Goal: Transaction & Acquisition: Obtain resource

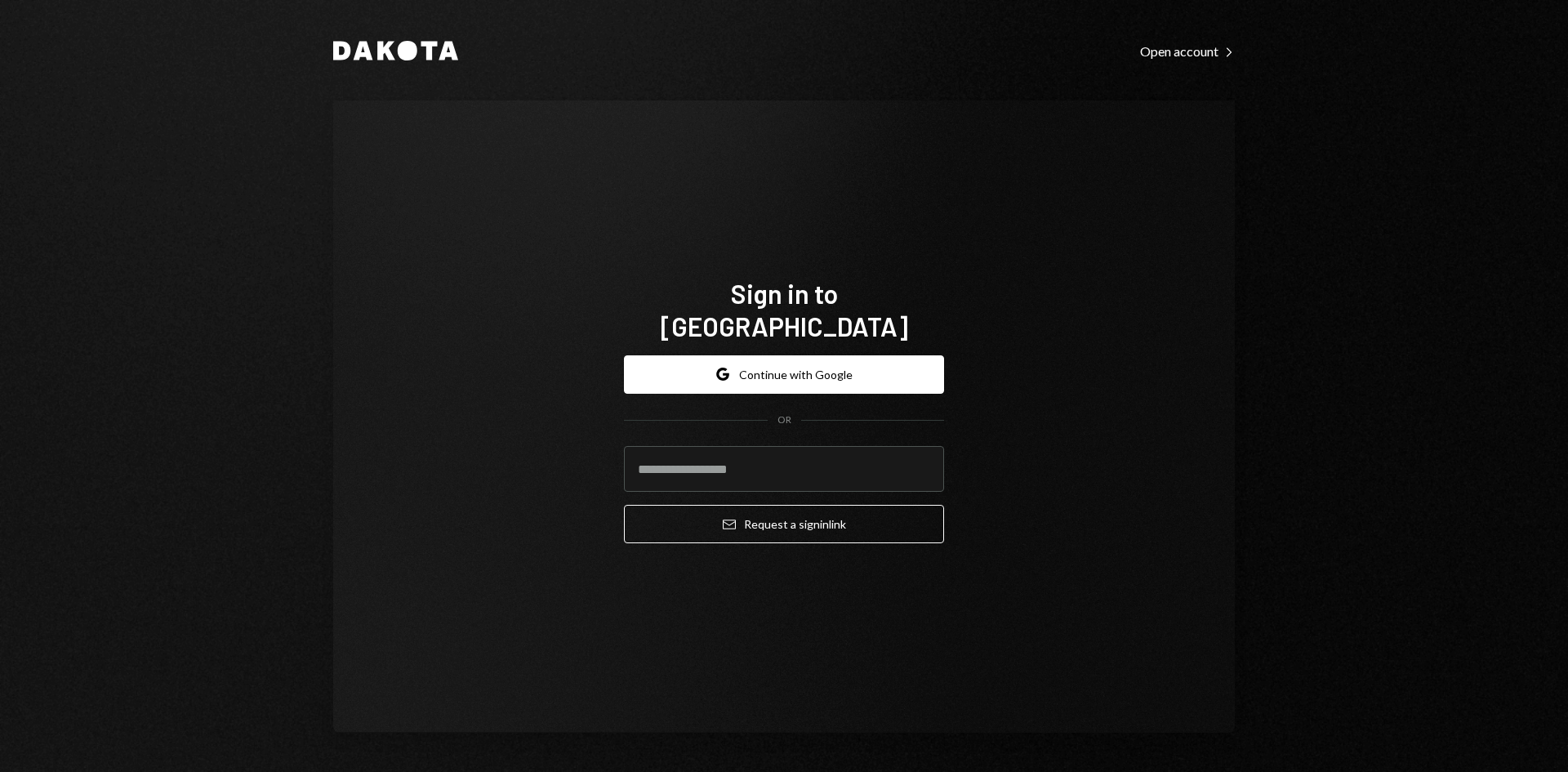
type input "**********"
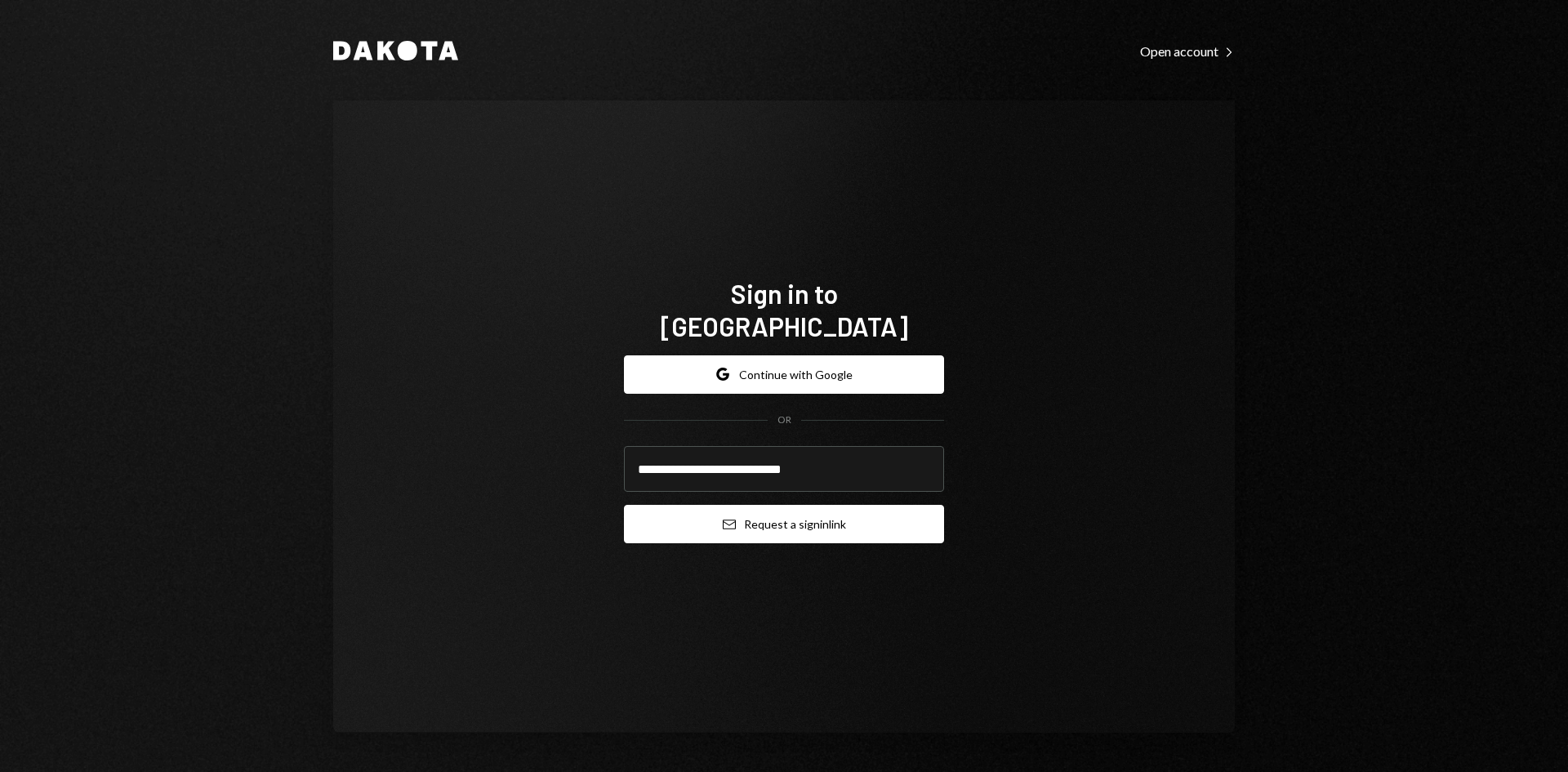
click at [820, 510] on button "Email Request a sign in link" at bounding box center [784, 523] width 320 height 38
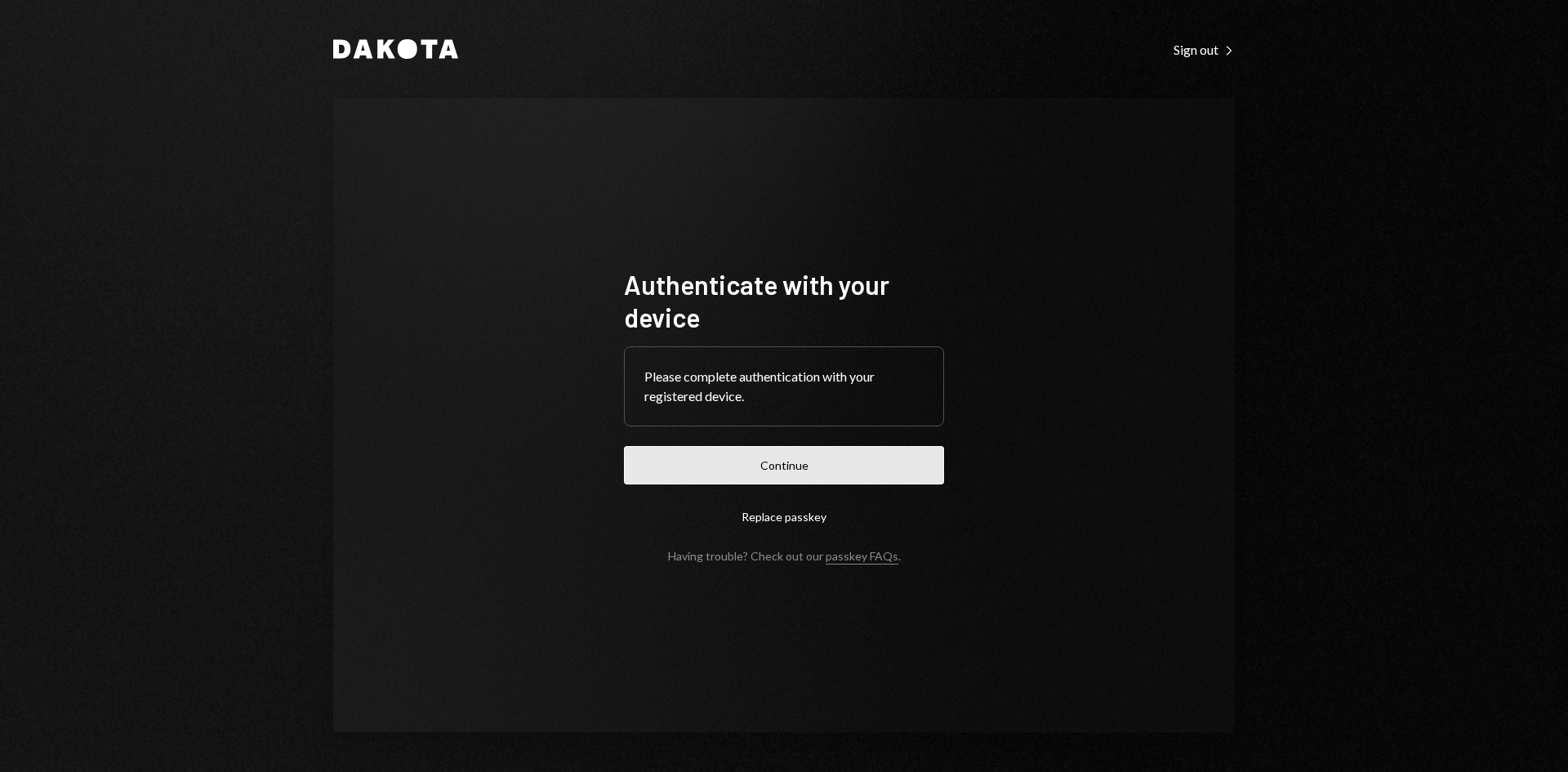
click at [855, 471] on button "Continue" at bounding box center [784, 464] width 320 height 38
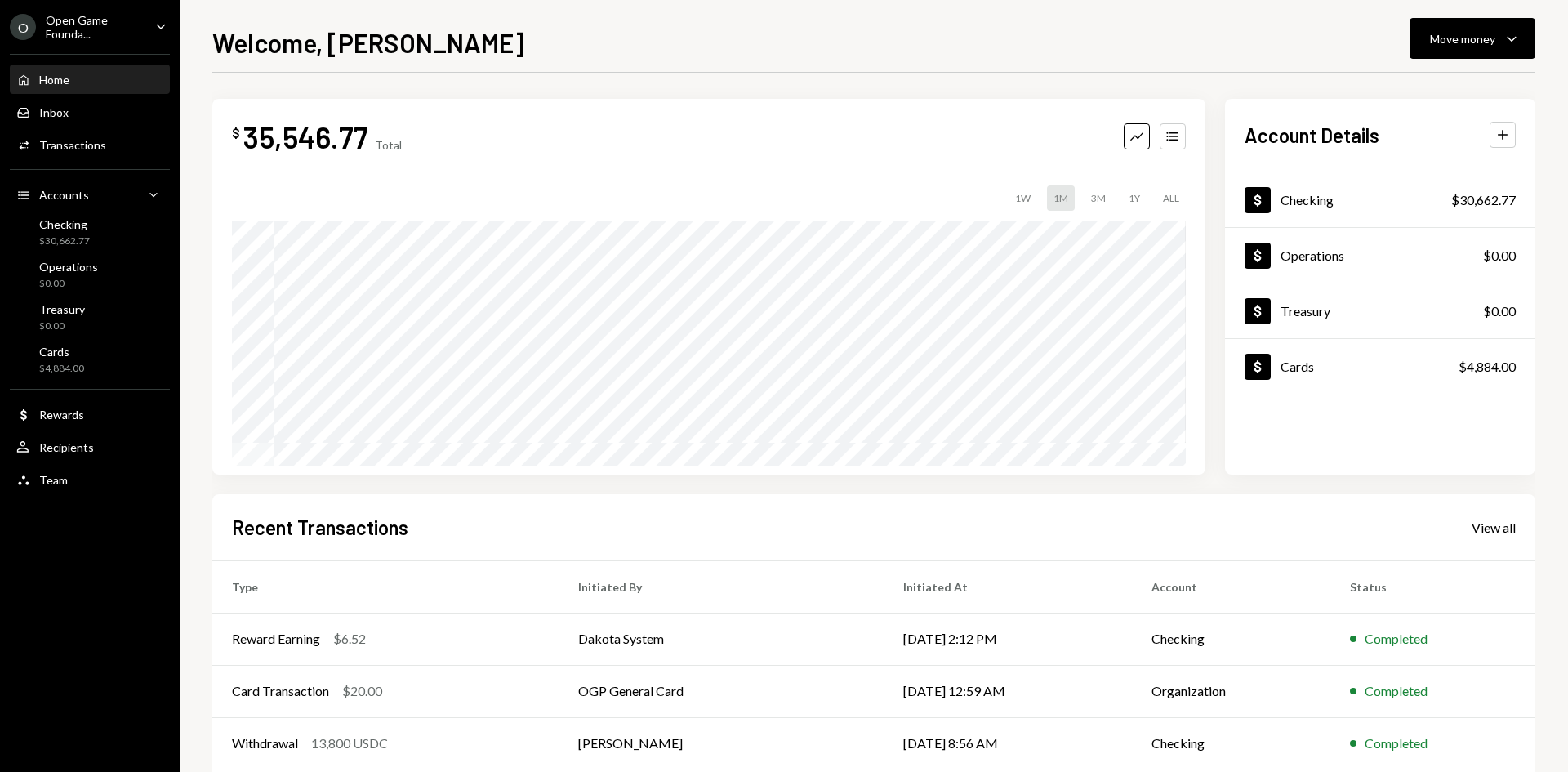
click at [158, 14] on div "O Open Game Founda... Caret Down" at bounding box center [89, 27] width 180 height 28
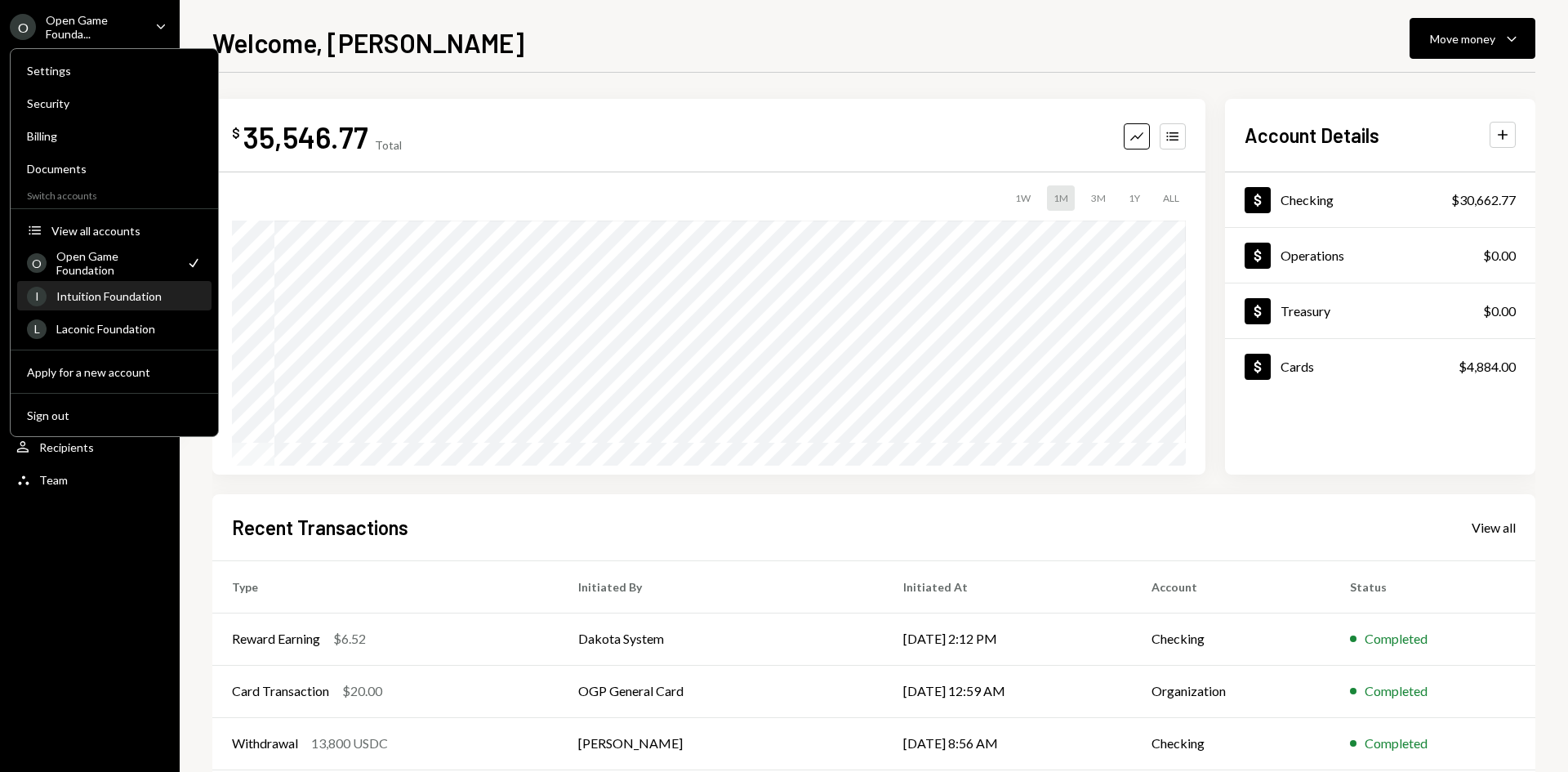
click at [127, 303] on div "I Intuition Foundation" at bounding box center [114, 297] width 175 height 28
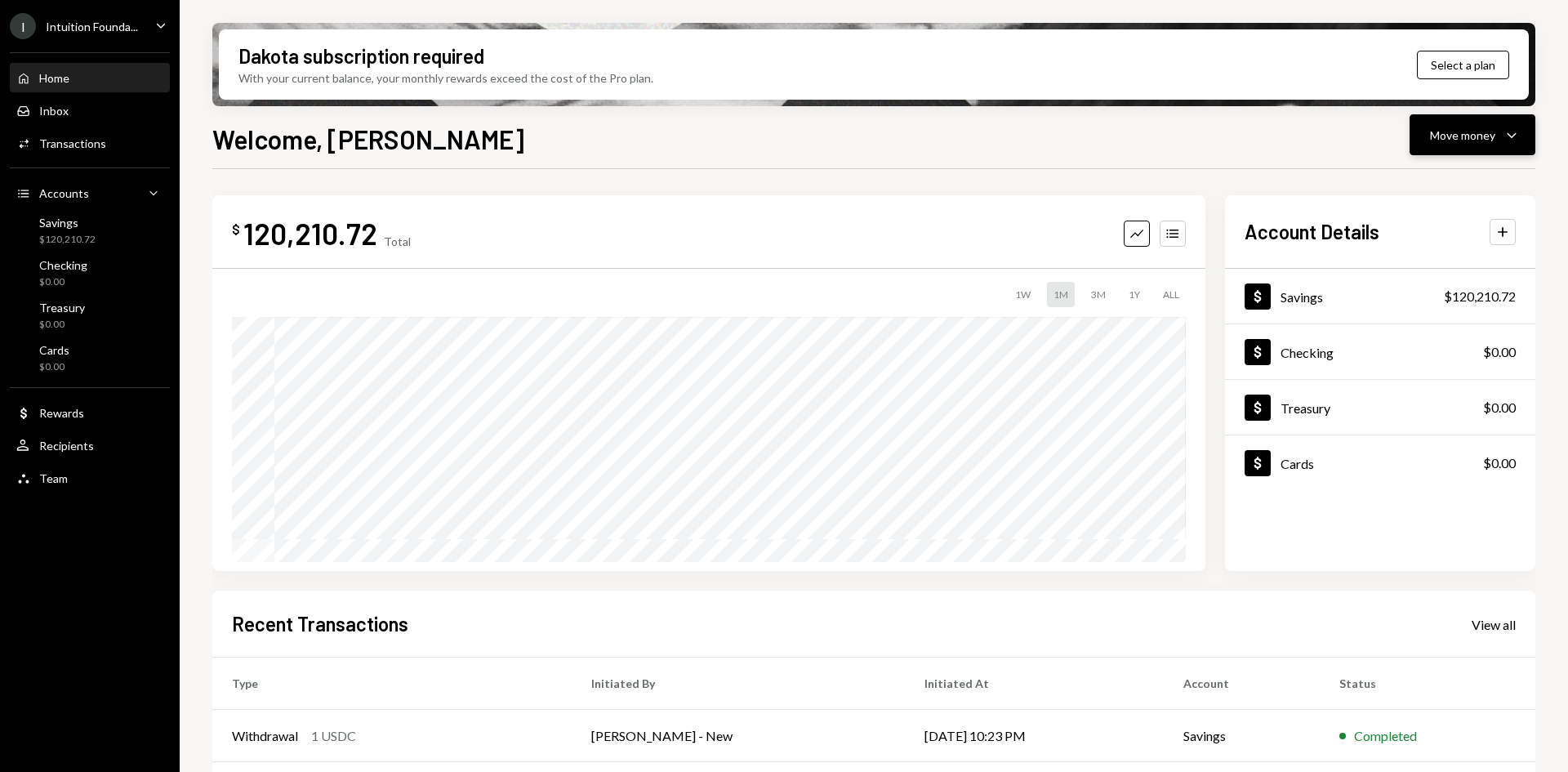
click at [1451, 143] on div "Move money Caret Down" at bounding box center [1472, 134] width 85 height 20
click at [1420, 189] on div "Send" at bounding box center [1460, 184] width 119 height 17
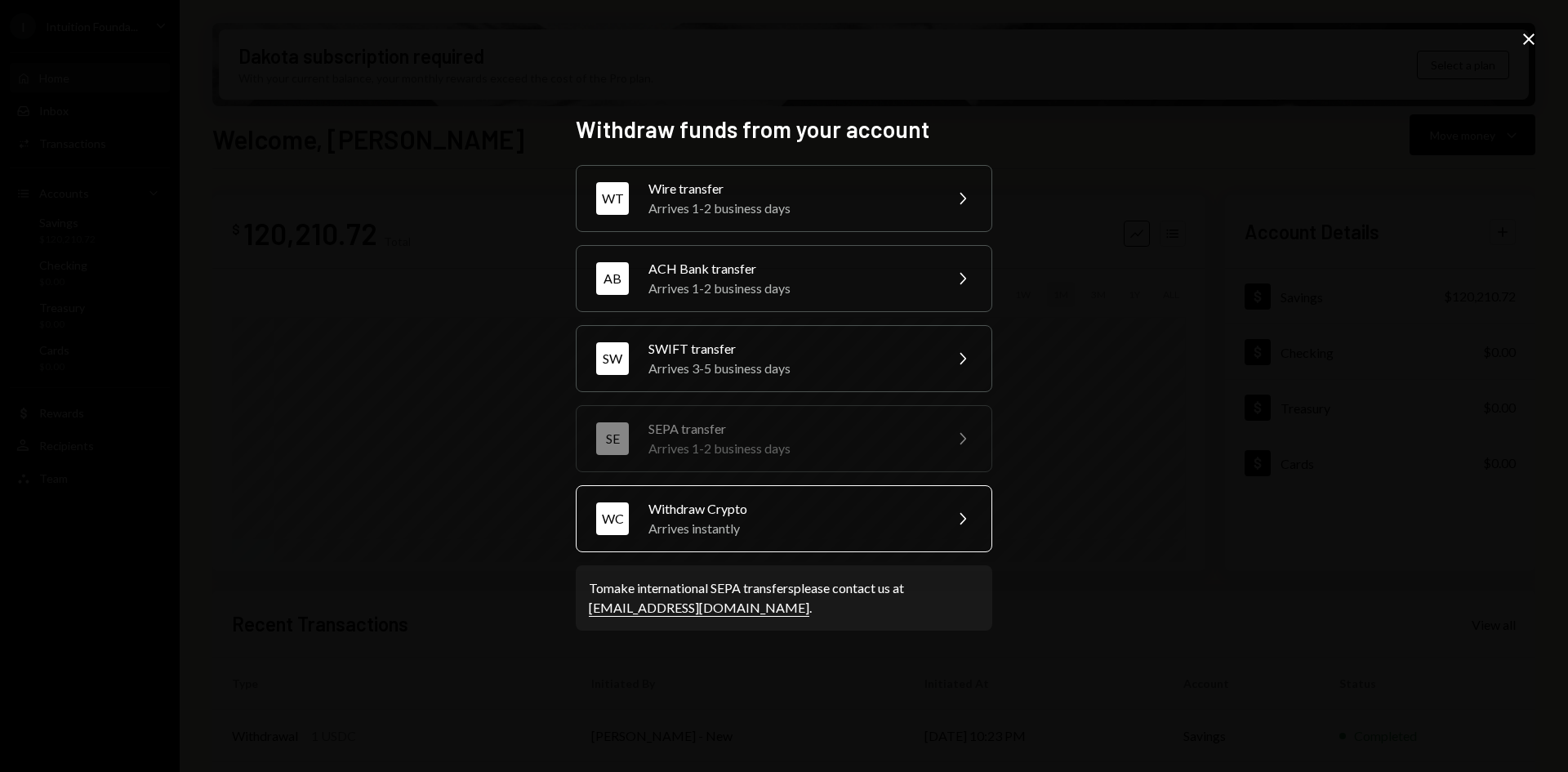
click at [735, 531] on div "Arrives instantly" at bounding box center [790, 527] width 284 height 20
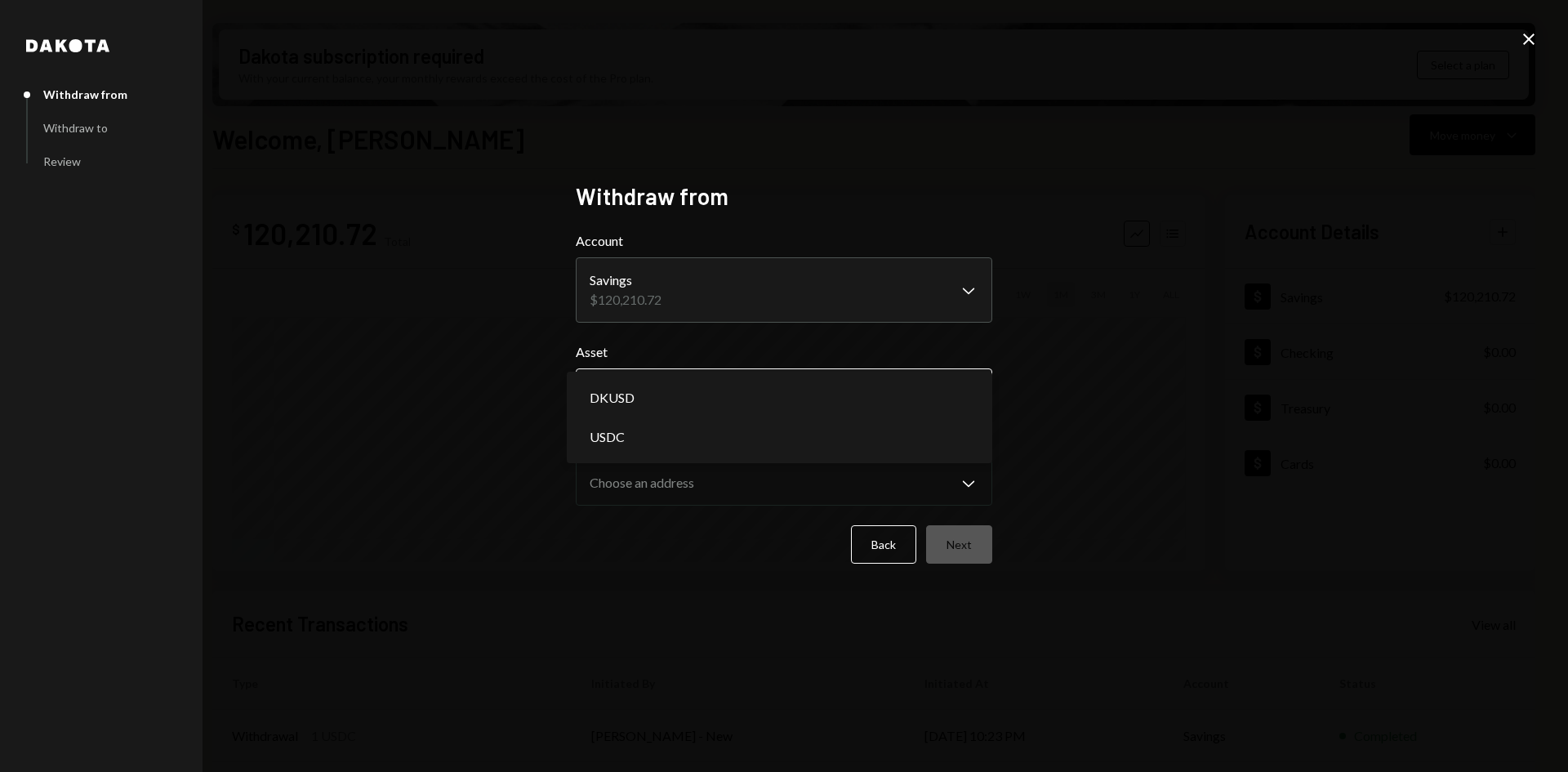
click at [755, 374] on body "I Intuition Founda... Caret Down Home Home Inbox Inbox Activities Transactions …" at bounding box center [784, 386] width 1568 height 772
select select "****"
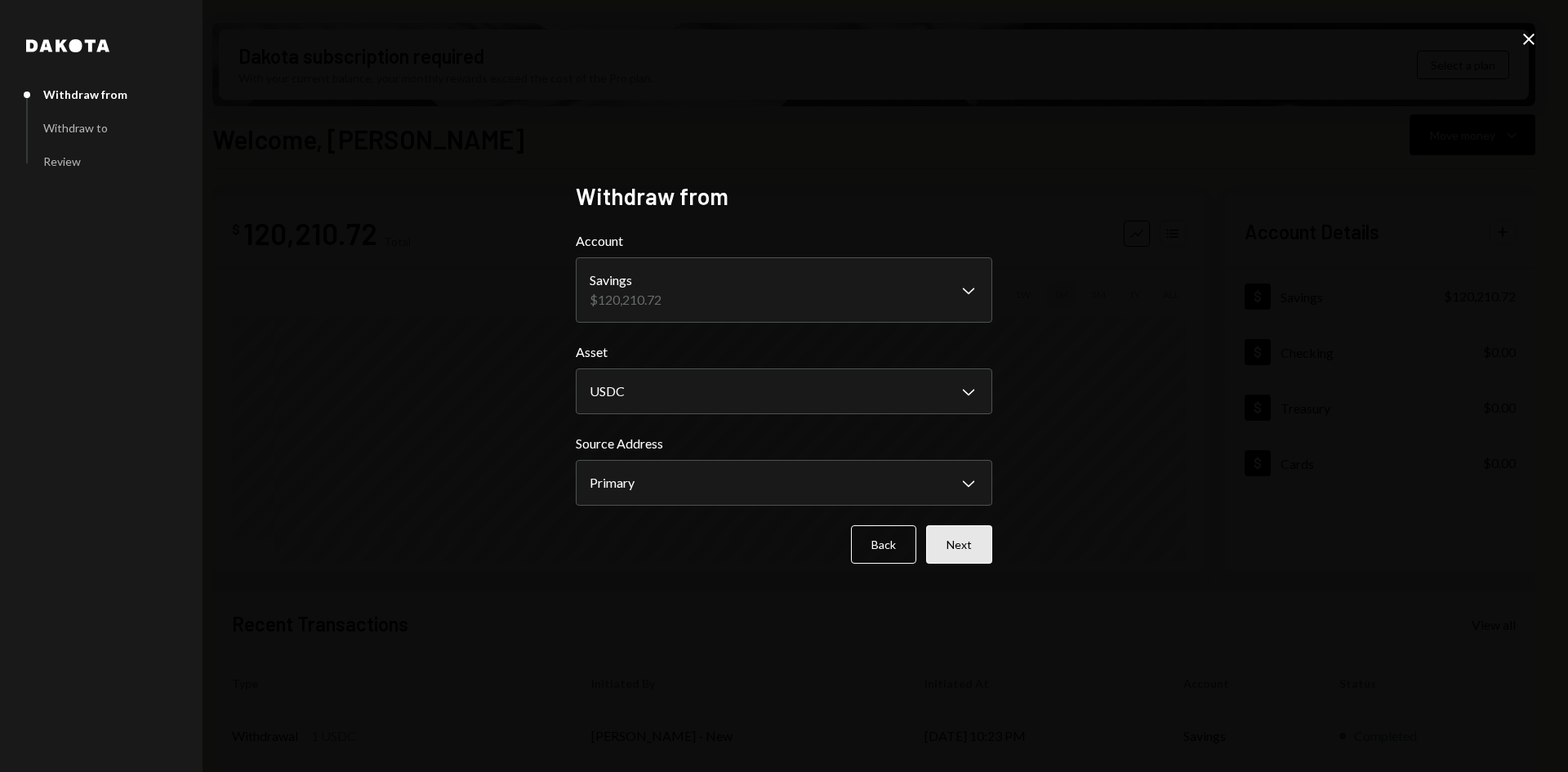
click at [955, 539] on button "Next" at bounding box center [958, 543] width 66 height 38
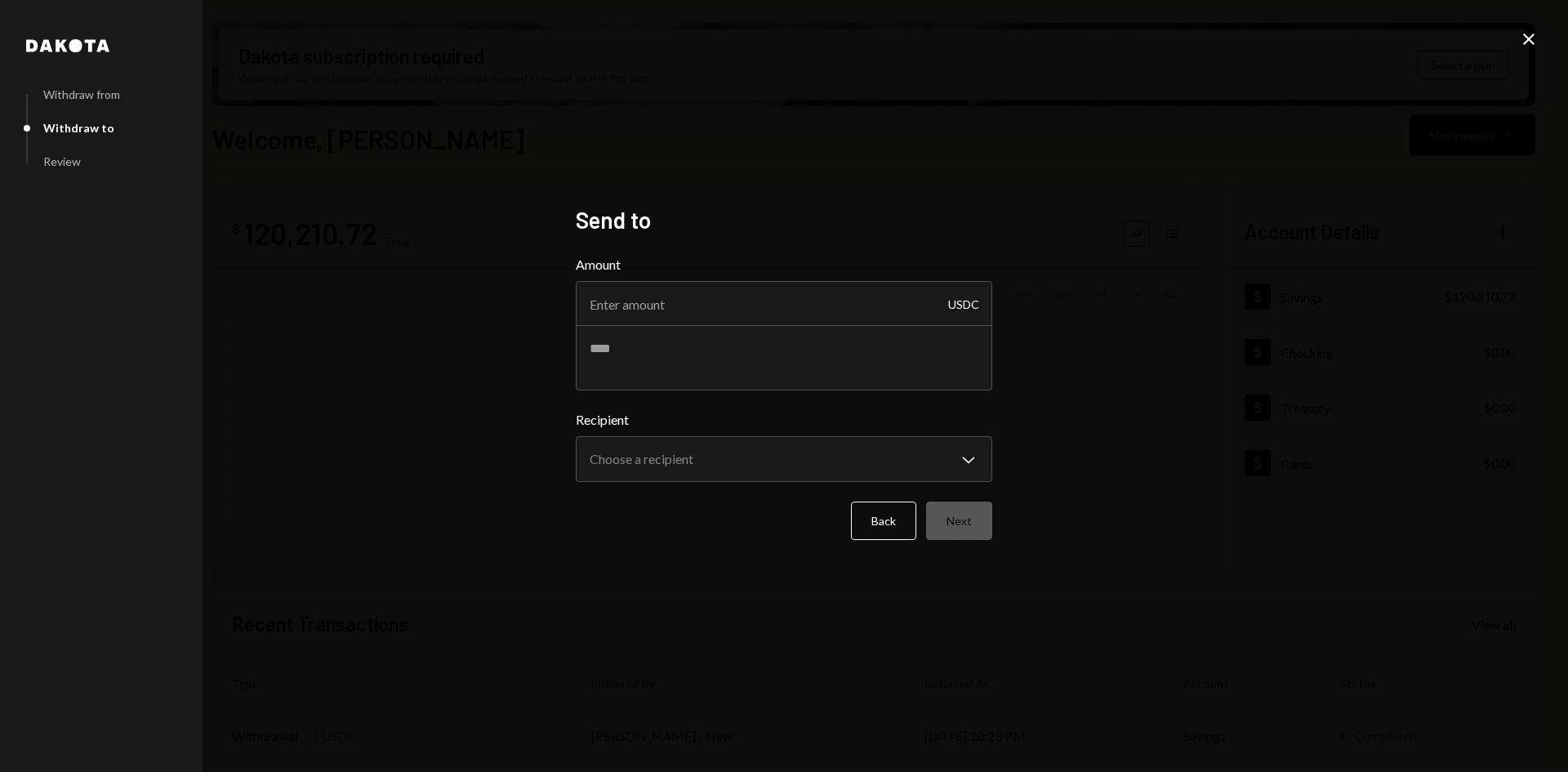
click at [1528, 36] on icon "Close" at bounding box center [1529, 39] width 20 height 20
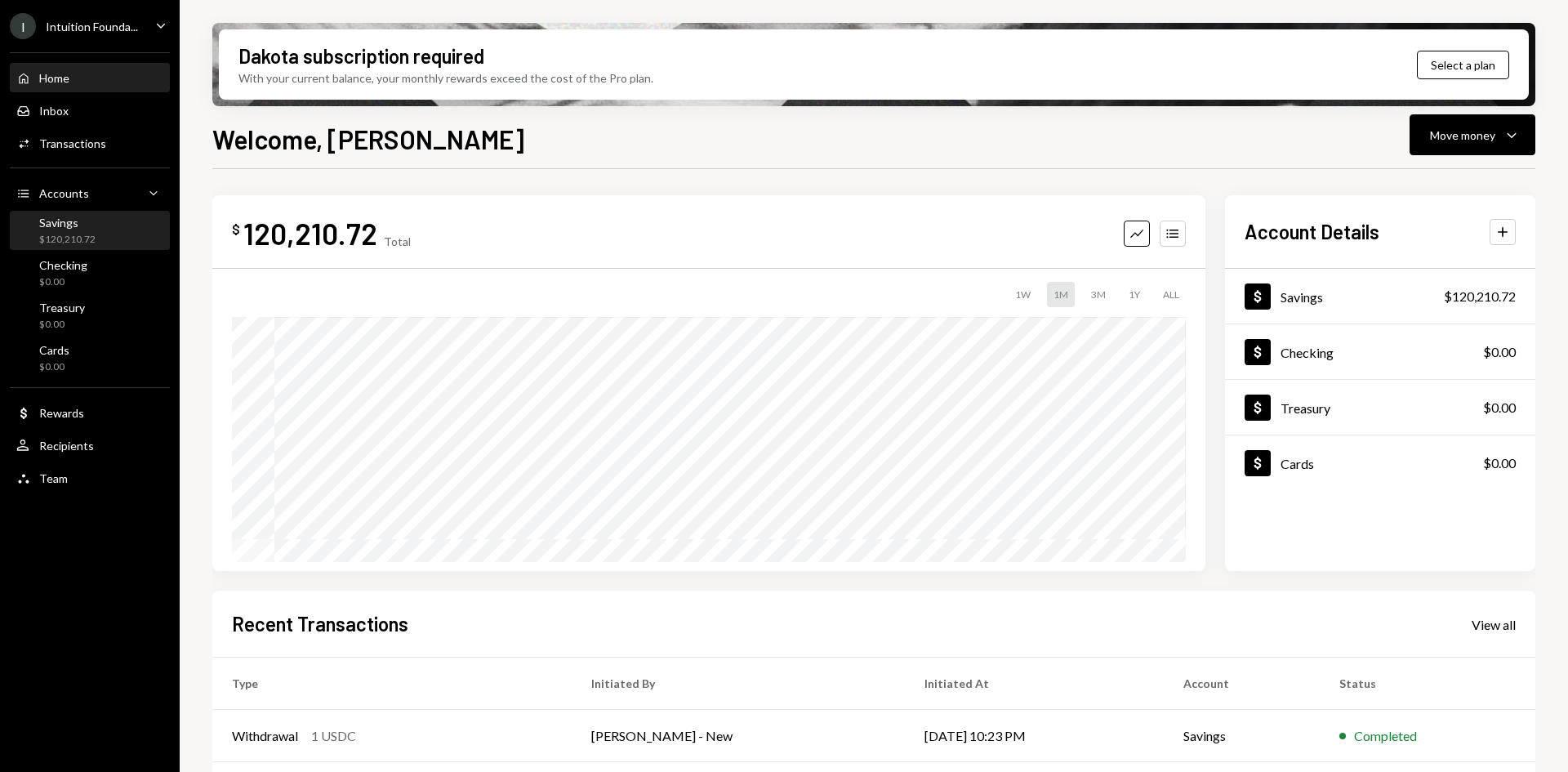
click at [136, 245] on div "Savings $120,210.72" at bounding box center [90, 231] width 147 height 31
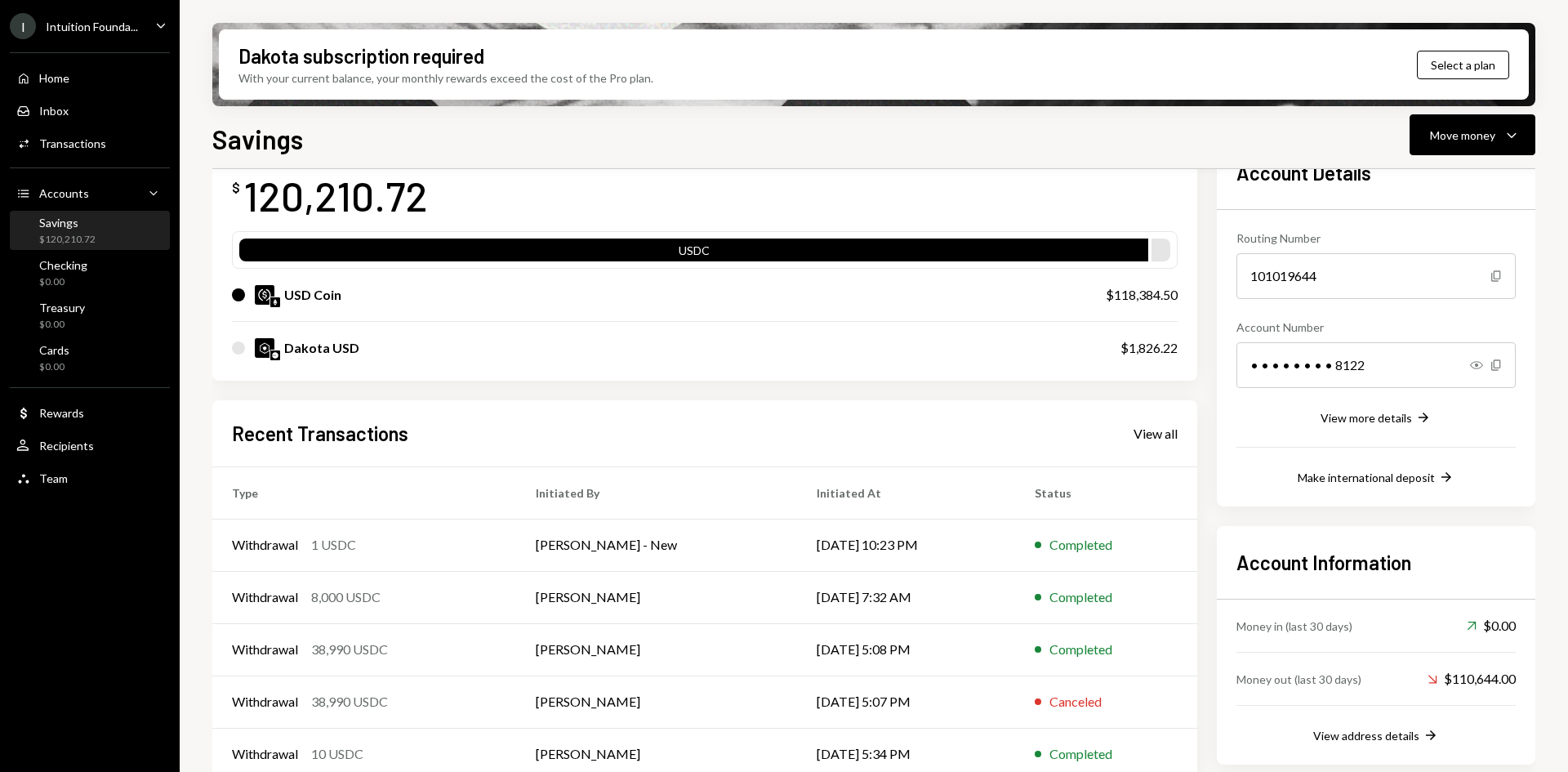
scroll to position [131, 0]
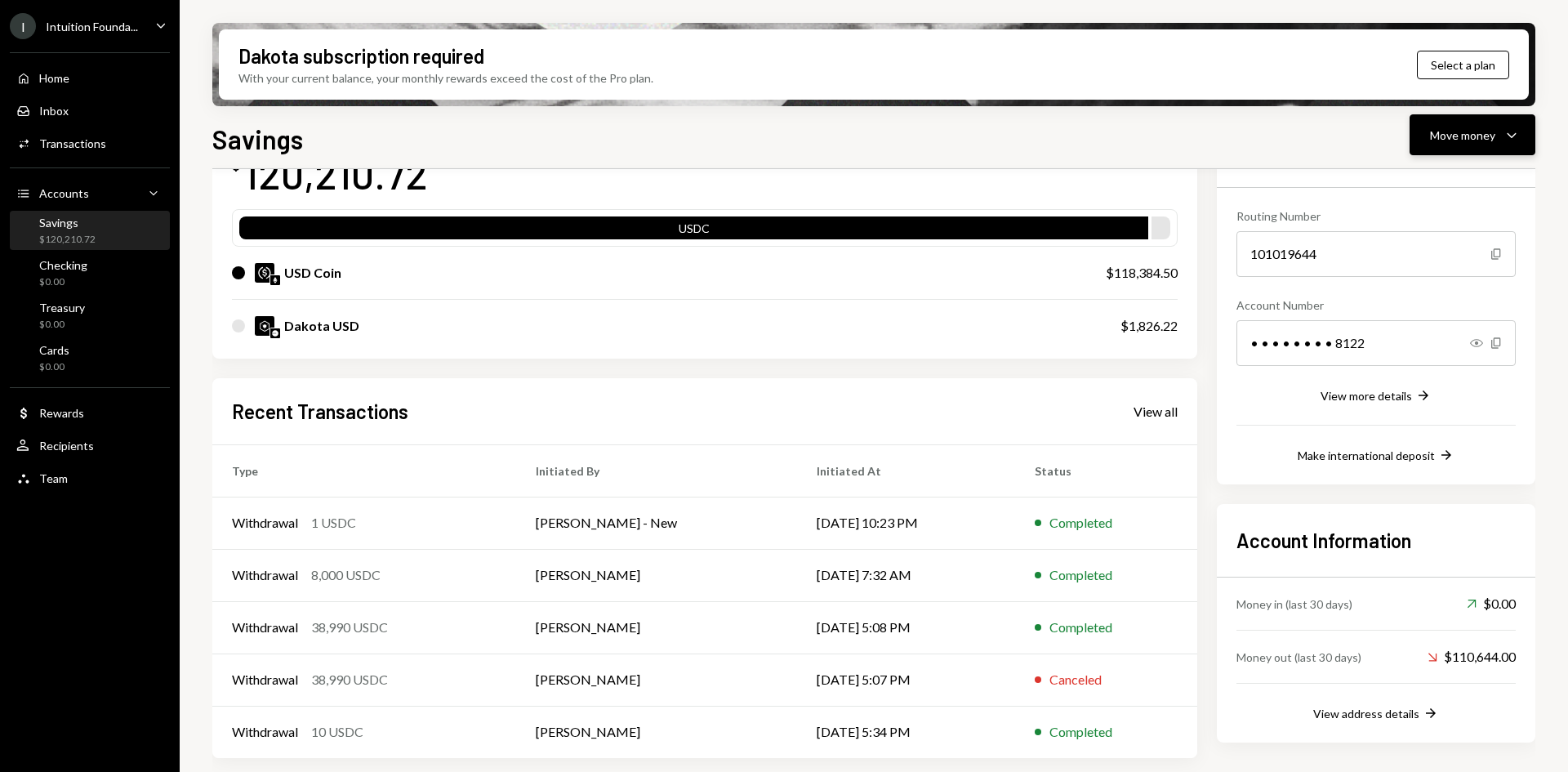
click at [1502, 135] on icon "Caret Down" at bounding box center [1511, 134] width 20 height 20
click at [1427, 186] on div "Send" at bounding box center [1460, 184] width 119 height 17
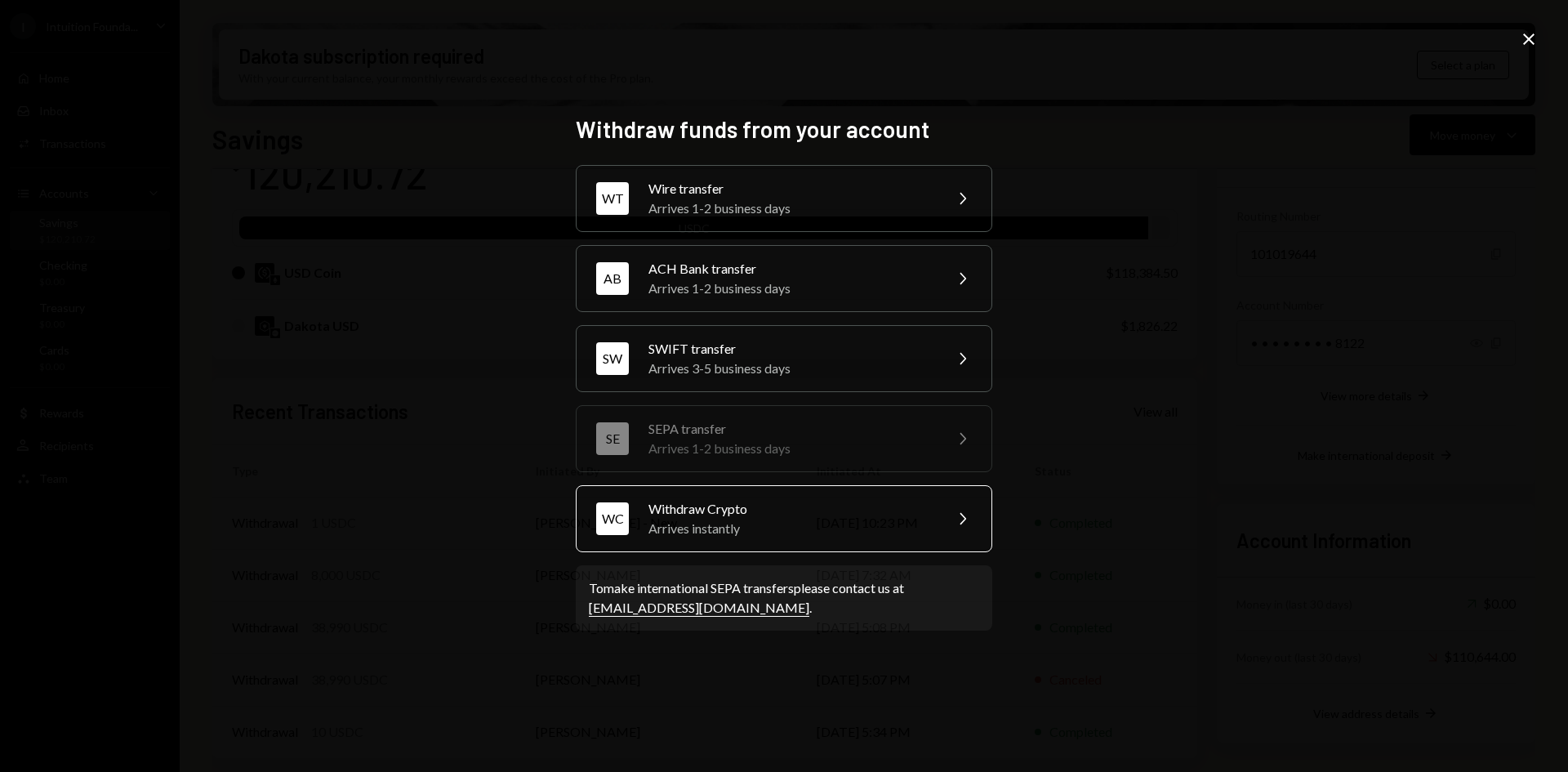
click at [881, 512] on div "Withdraw Crypto" at bounding box center [790, 508] width 284 height 20
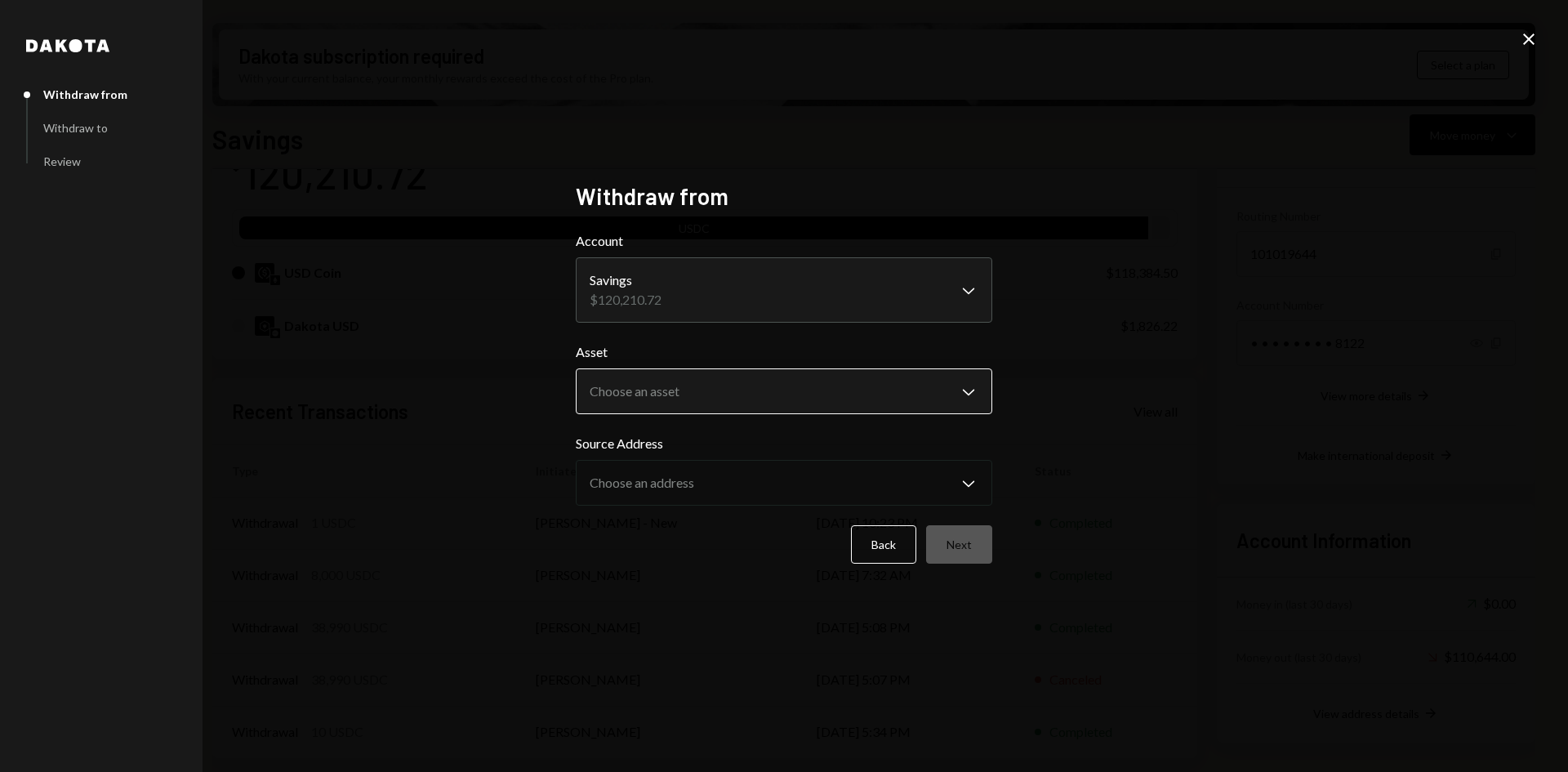
click at [854, 395] on body "I Intuition Founda... Caret Down Home Home Inbox Inbox Activities Transactions …" at bounding box center [784, 386] width 1568 height 772
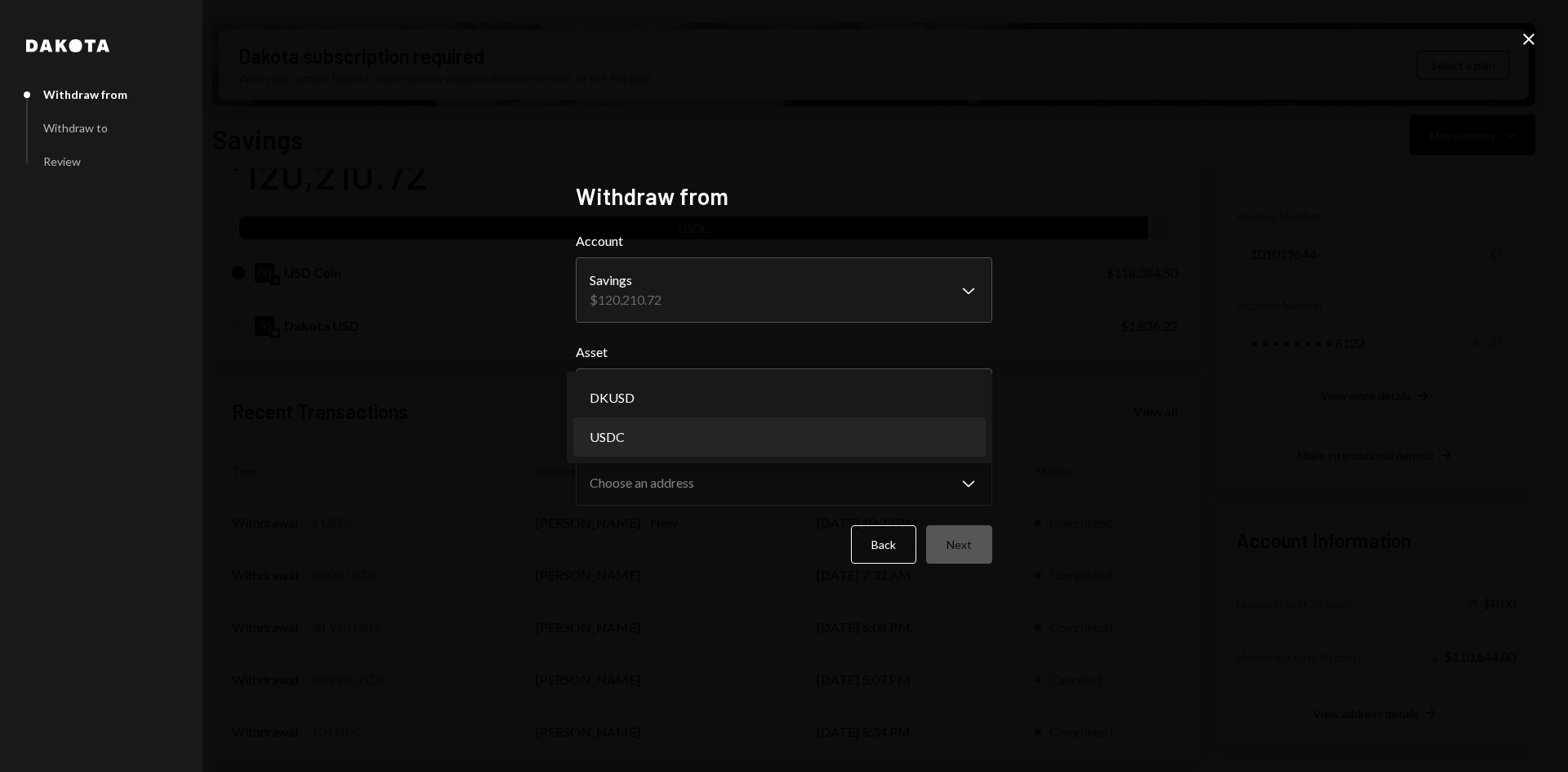
select select "****"
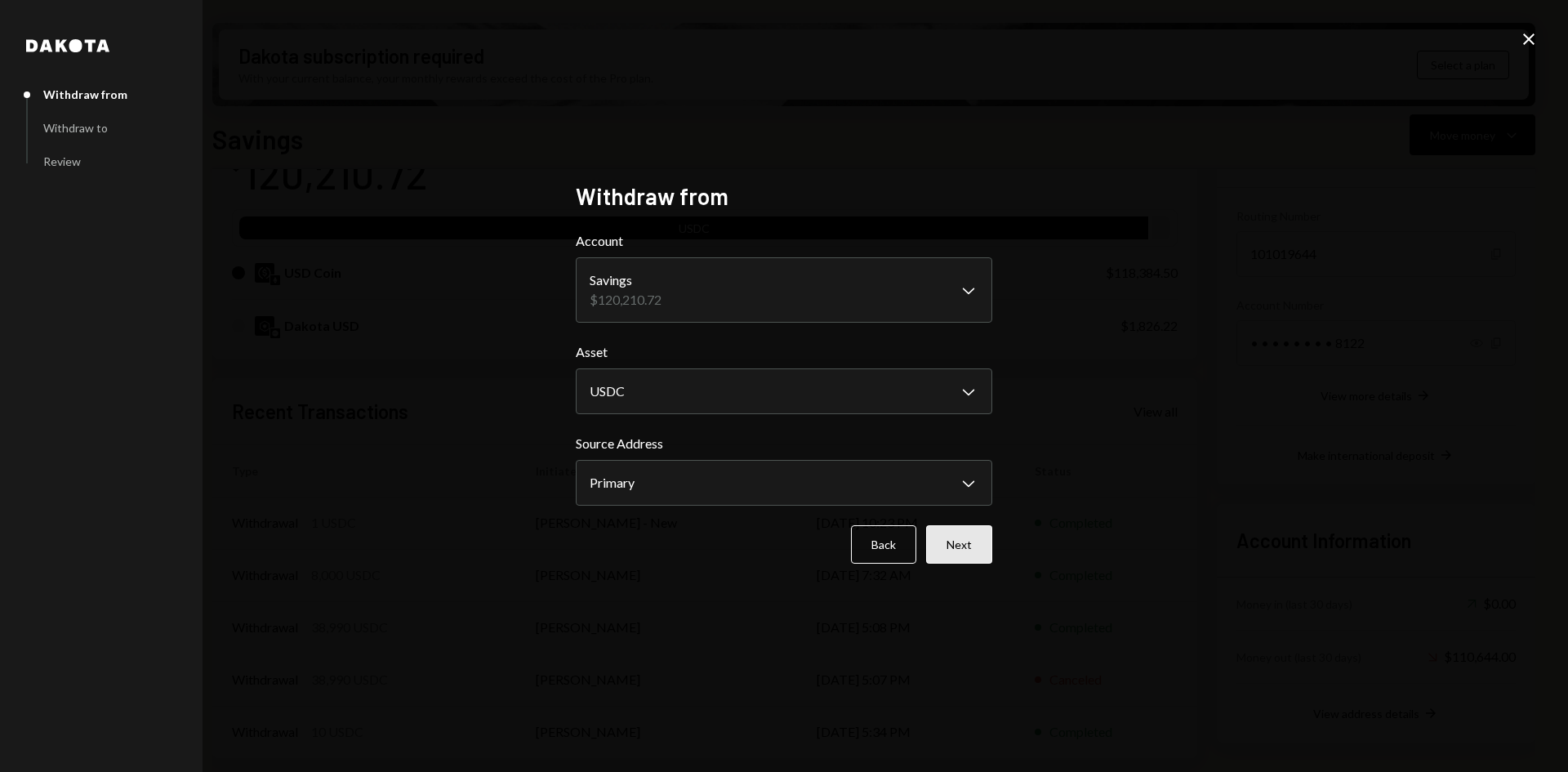
click at [979, 550] on button "Next" at bounding box center [958, 543] width 66 height 38
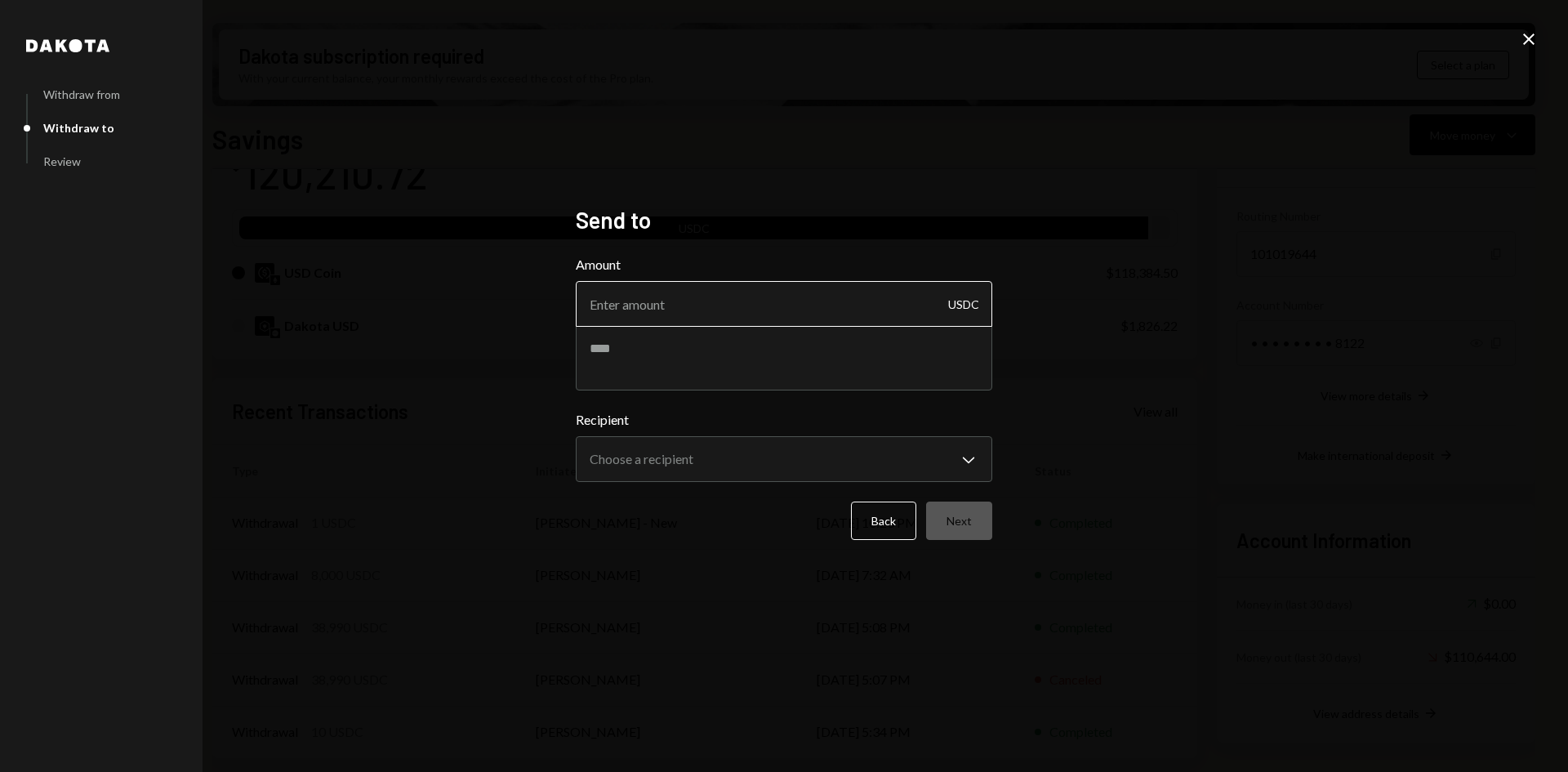
click at [801, 304] on input "Amount" at bounding box center [784, 303] width 417 height 46
type input "9999"
click at [980, 347] on textarea at bounding box center [784, 357] width 417 height 65
click at [753, 357] on textarea at bounding box center [784, 357] width 417 height 65
click at [679, 350] on textarea "*********" at bounding box center [784, 357] width 417 height 65
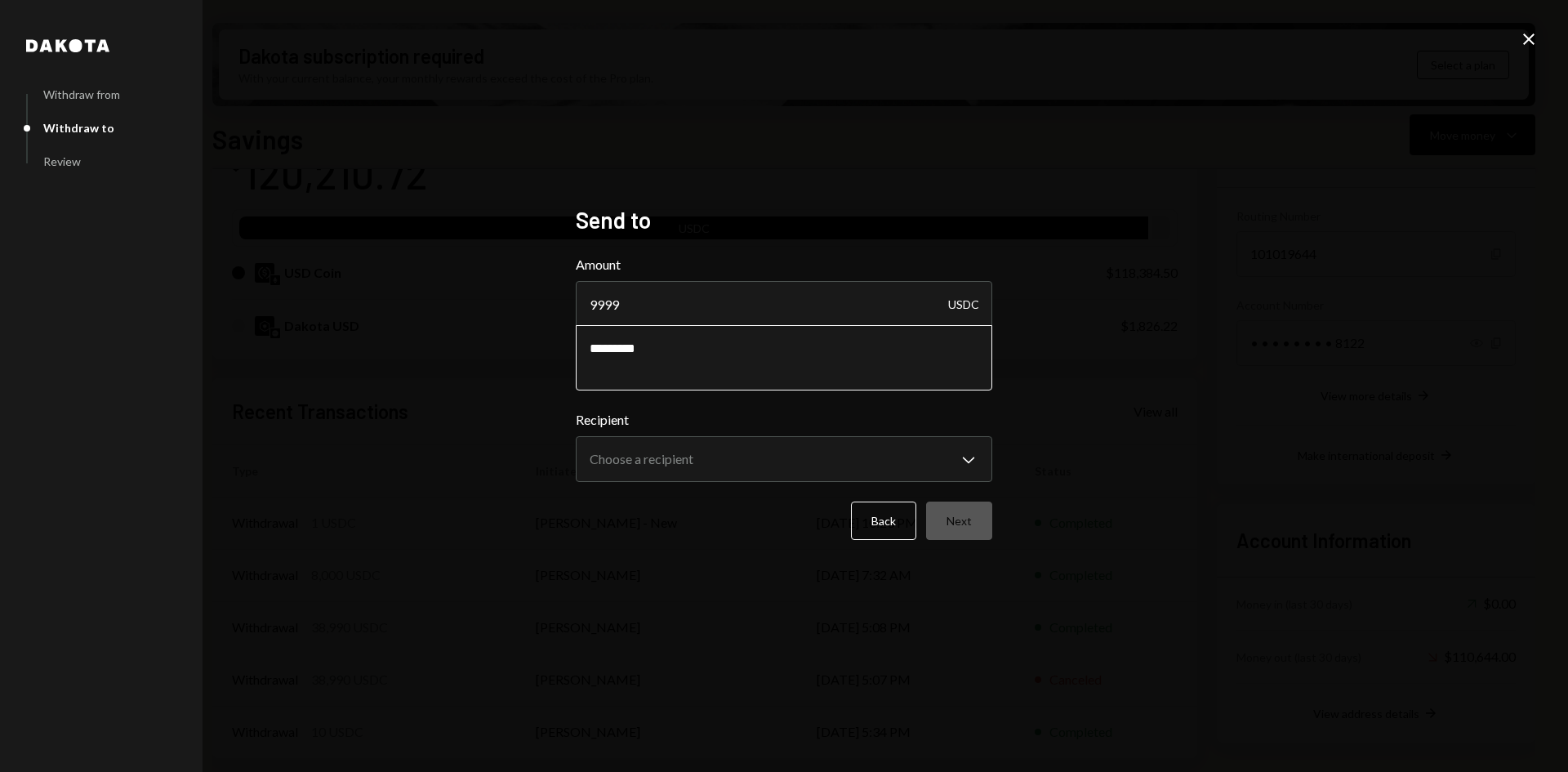
paste textarea "**********"
type textarea "**********"
click at [970, 451] on body "I Intuition Founda... Caret Down Home Home Inbox Inbox Activities Transactions …" at bounding box center [784, 386] width 1568 height 772
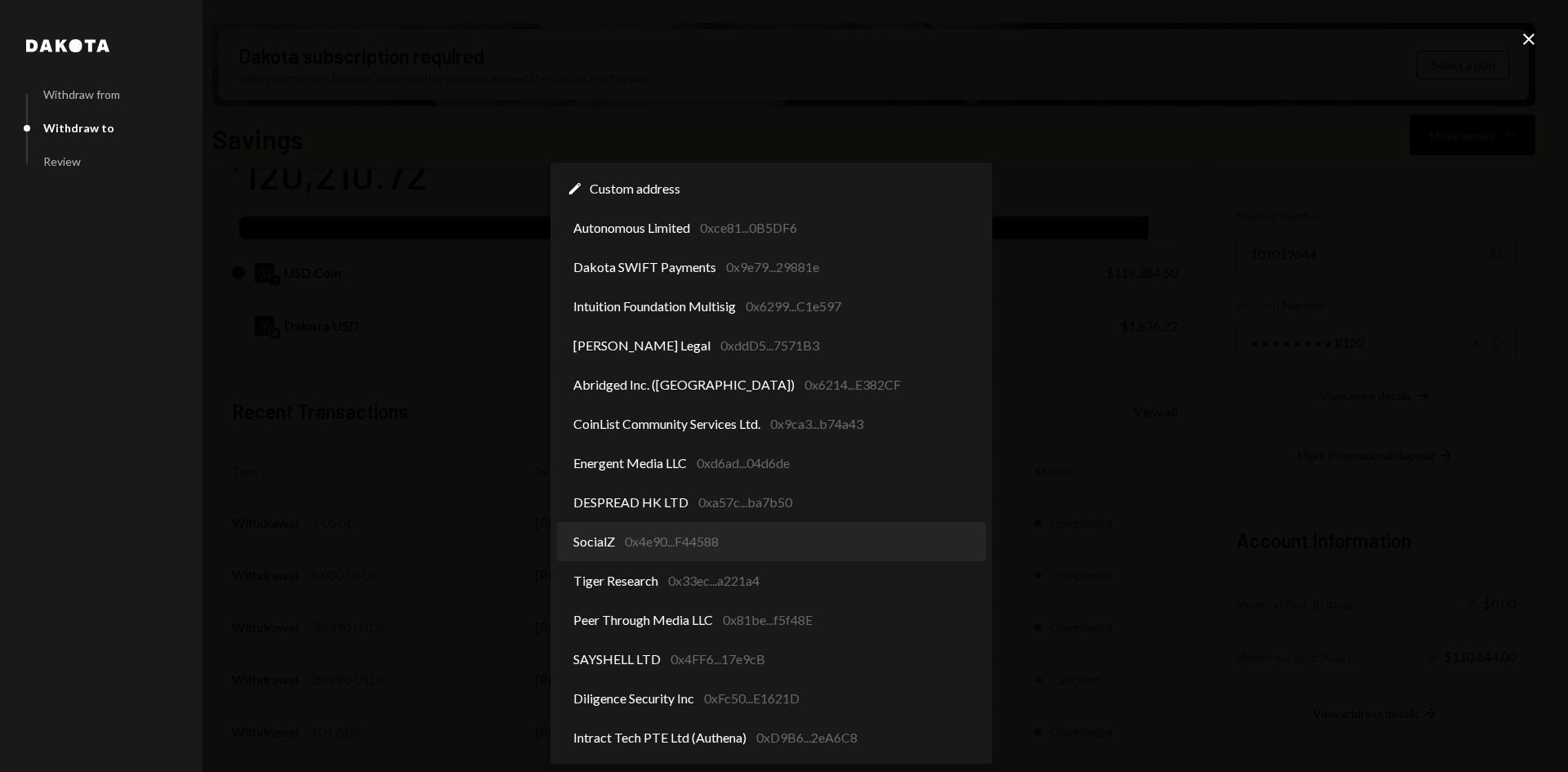
scroll to position [0, 0]
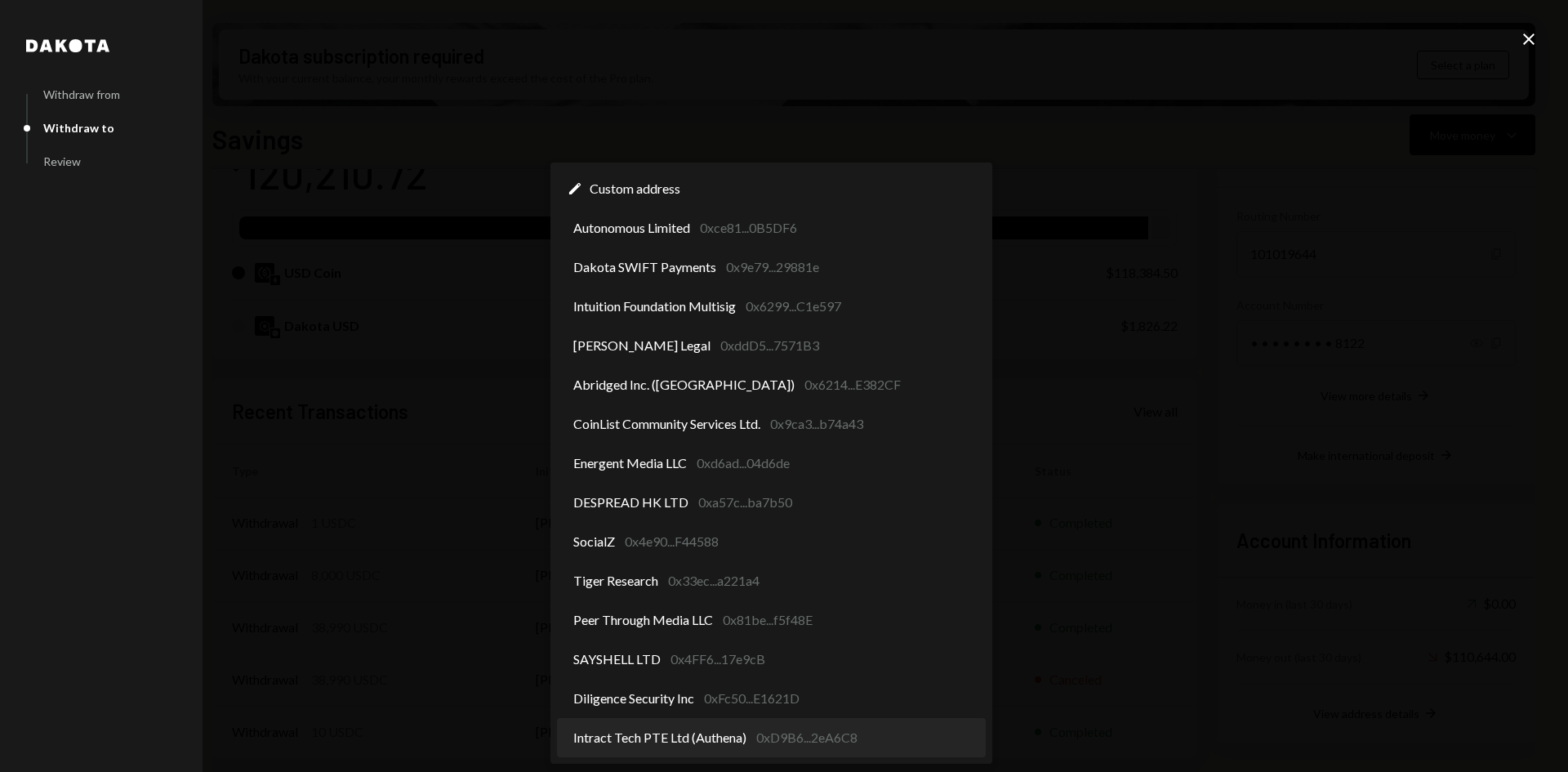
select select "**********"
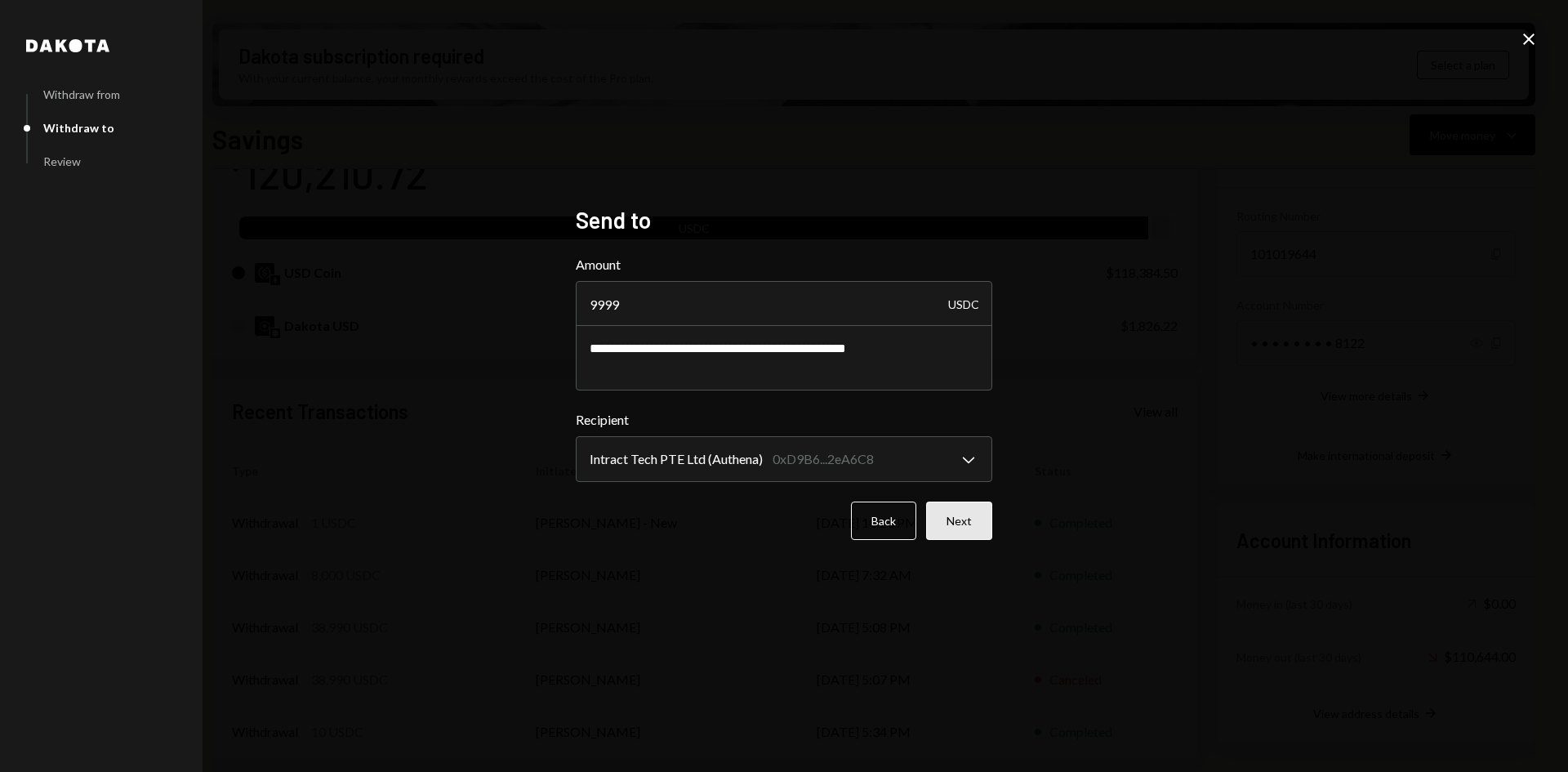
click at [969, 525] on button "Next" at bounding box center [958, 520] width 66 height 38
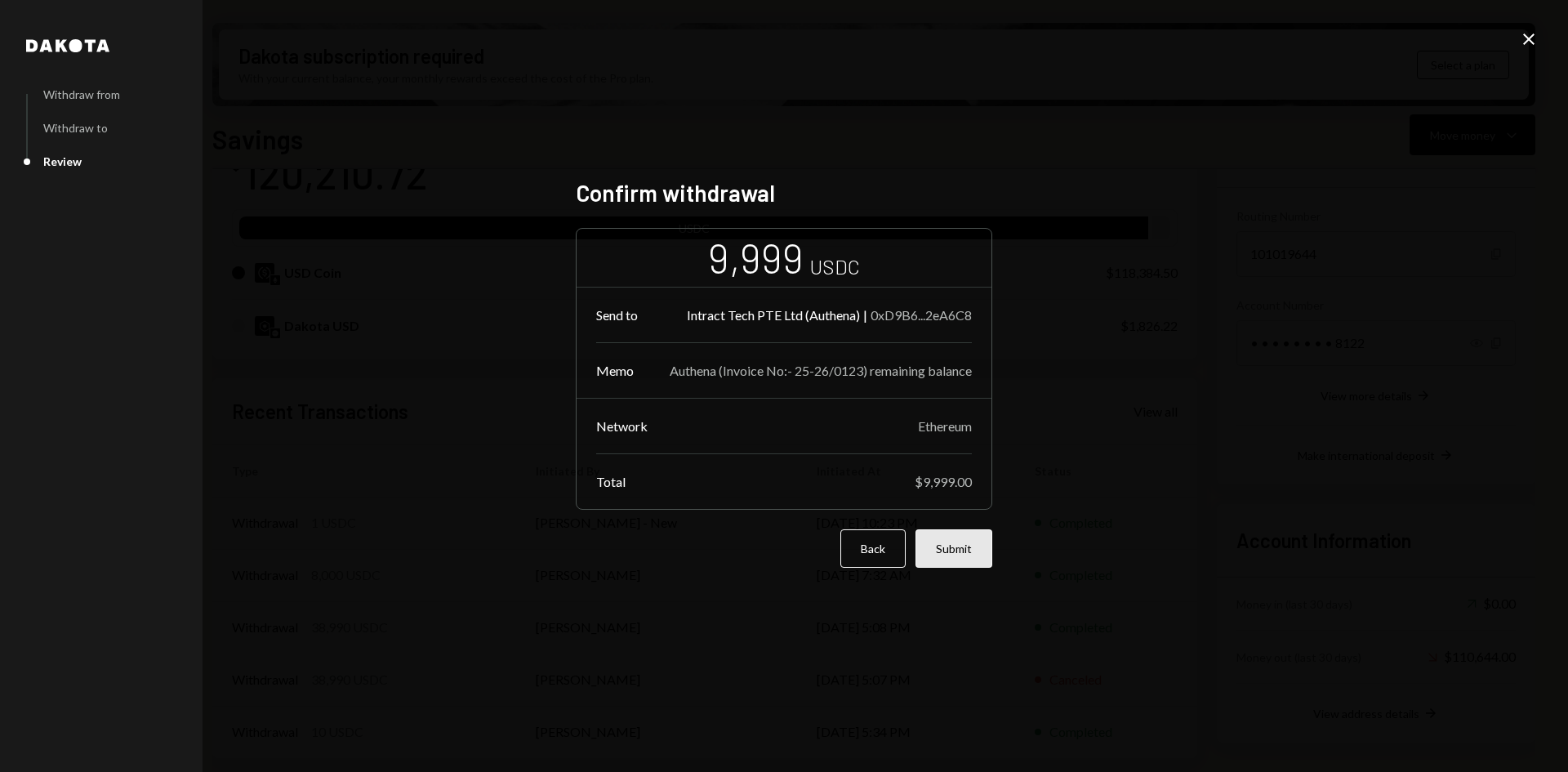
click at [967, 546] on button "Submit" at bounding box center [954, 548] width 77 height 38
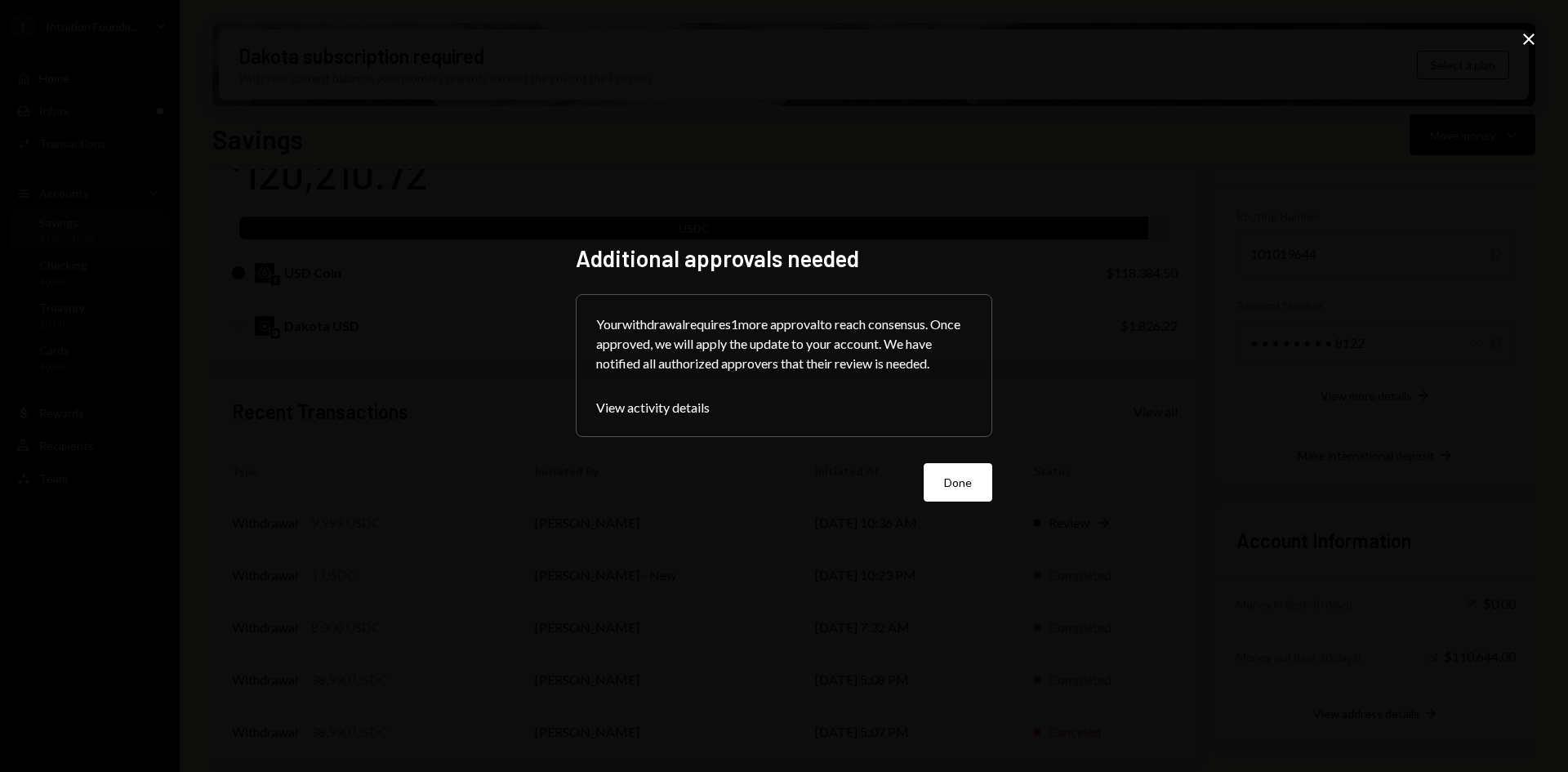
click at [998, 488] on div "Additional approvals needed Your withdrawal requires 1 more approval to reach c…" at bounding box center [784, 385] width 456 height 323
click at [976, 482] on button "Done" at bounding box center [958, 482] width 69 height 38
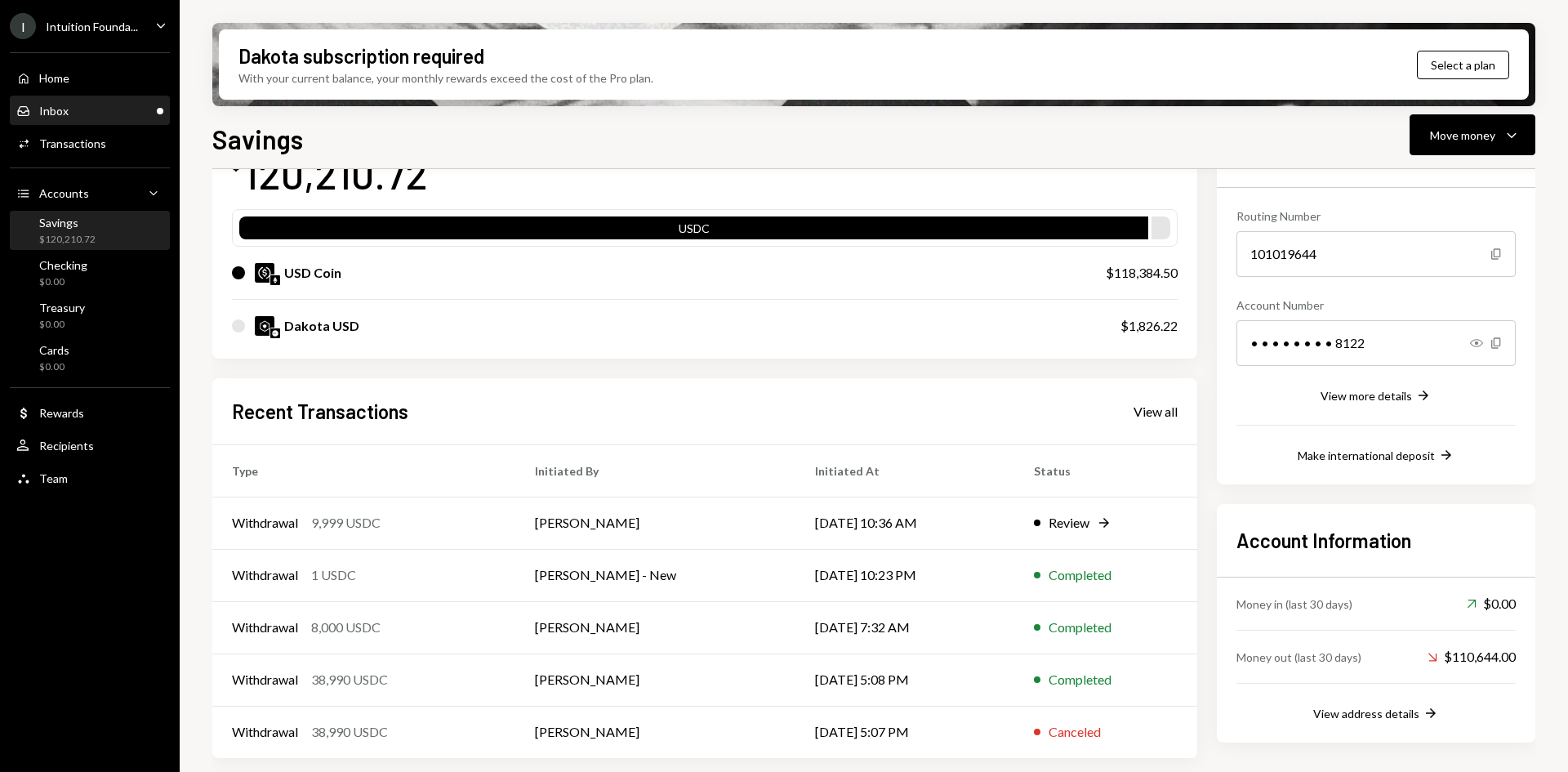
click at [87, 104] on div "Inbox Inbox" at bounding box center [90, 111] width 147 height 15
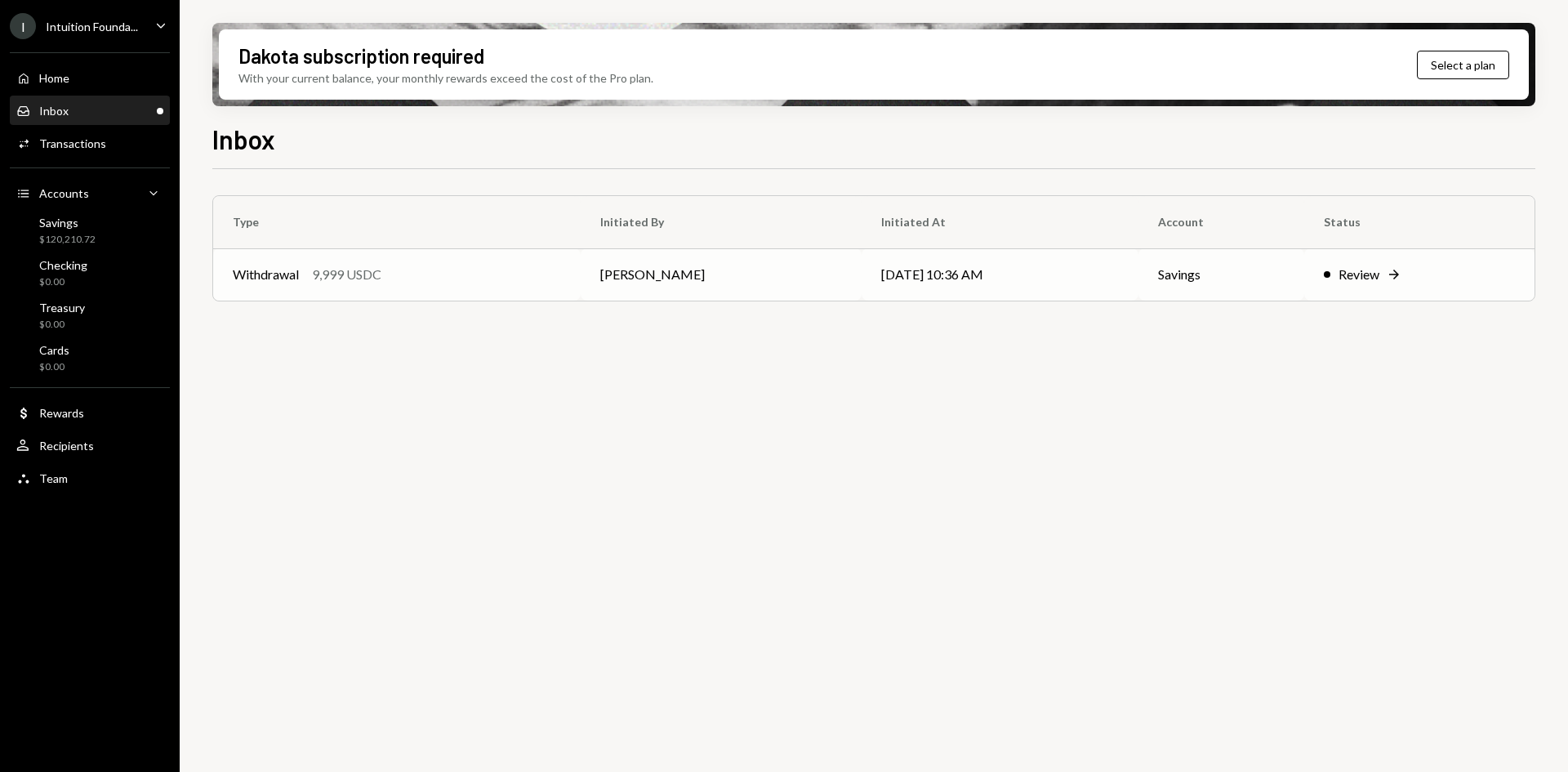
click at [982, 281] on td "10/03/25 10:36 AM" at bounding box center [999, 274] width 276 height 52
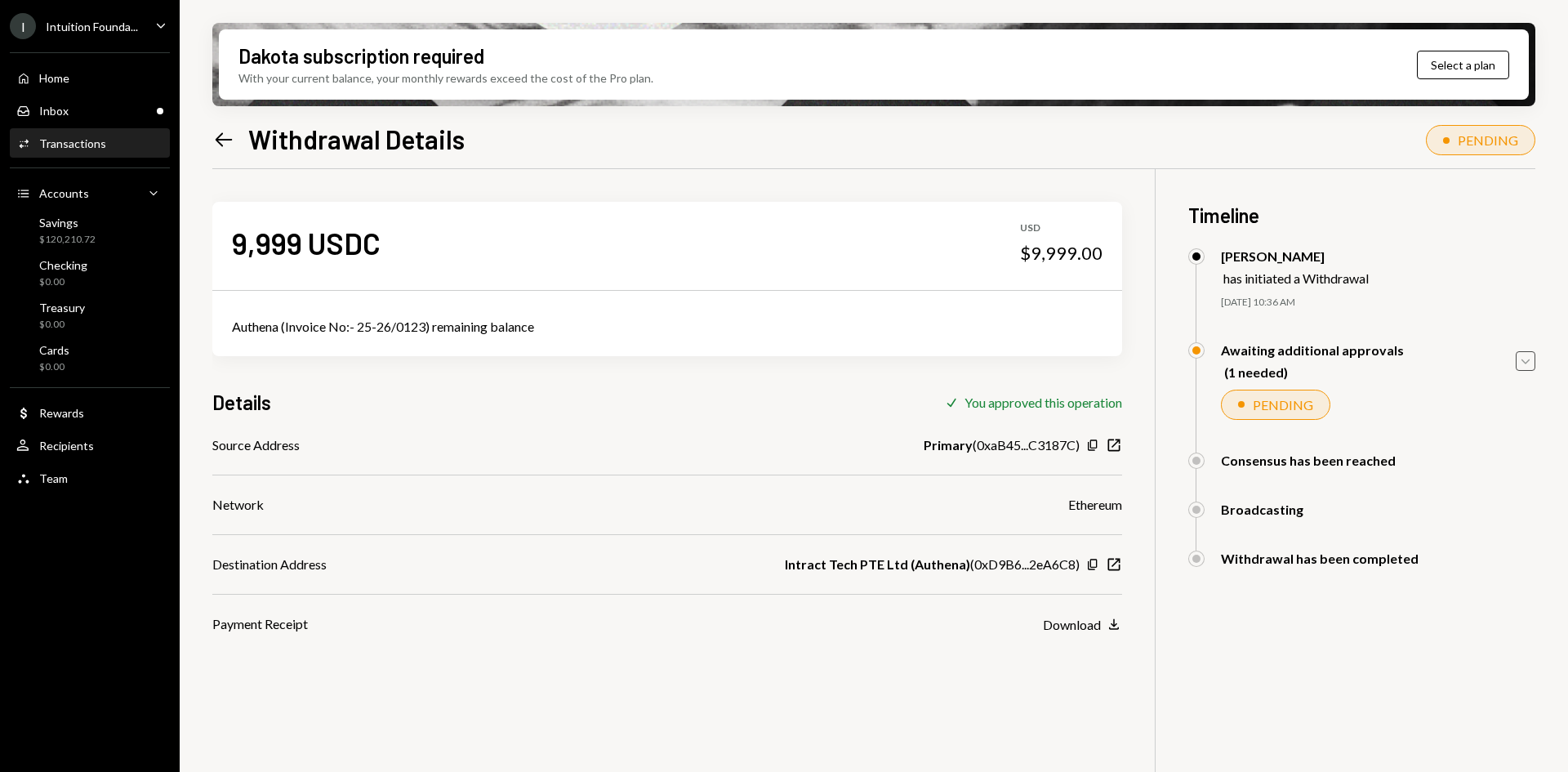
click at [1530, 365] on icon "Caret Down" at bounding box center [1525, 360] width 18 height 18
click at [1526, 359] on icon "Caret Down" at bounding box center [1525, 360] width 18 height 18
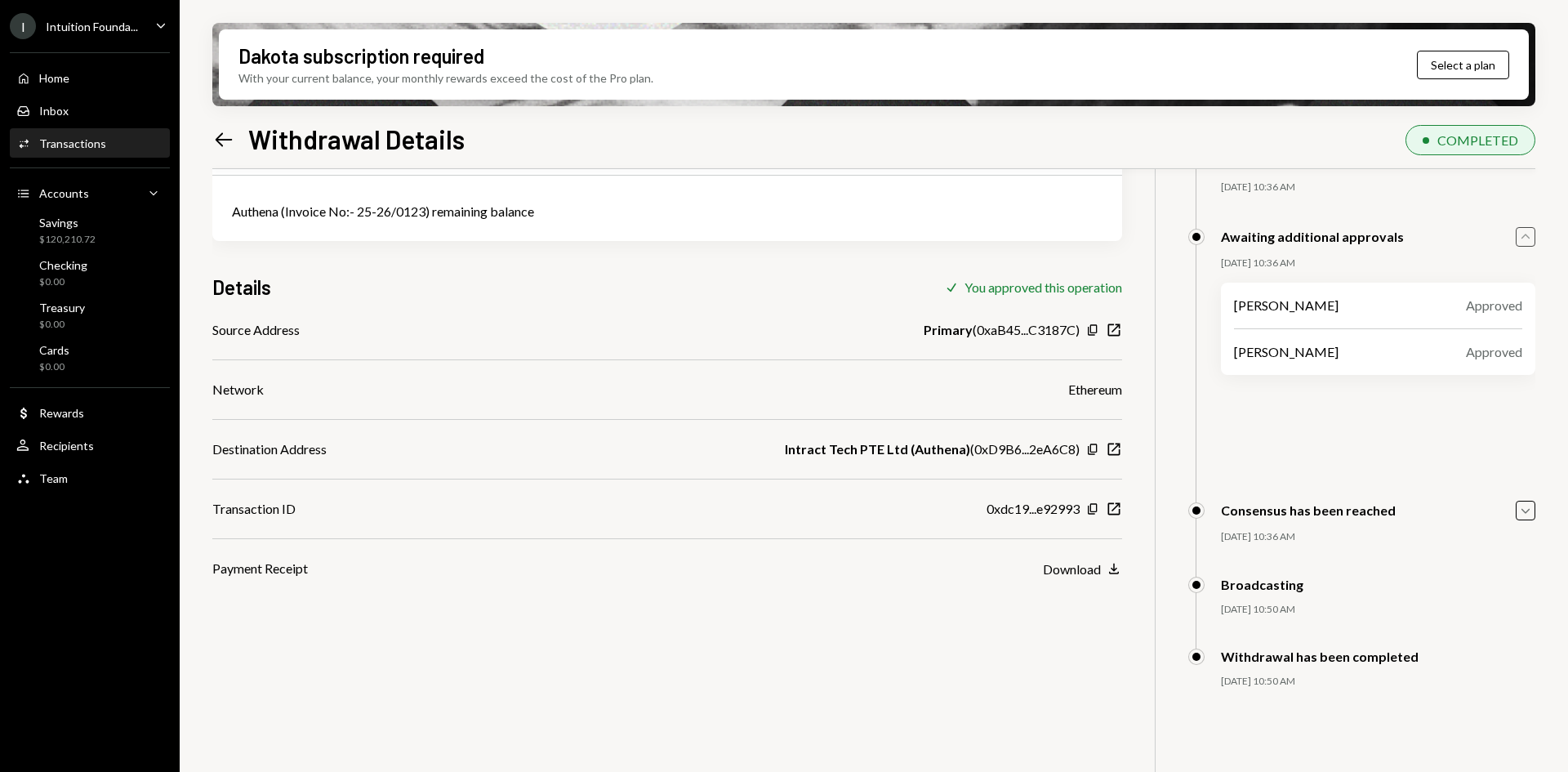
scroll to position [130, 0]
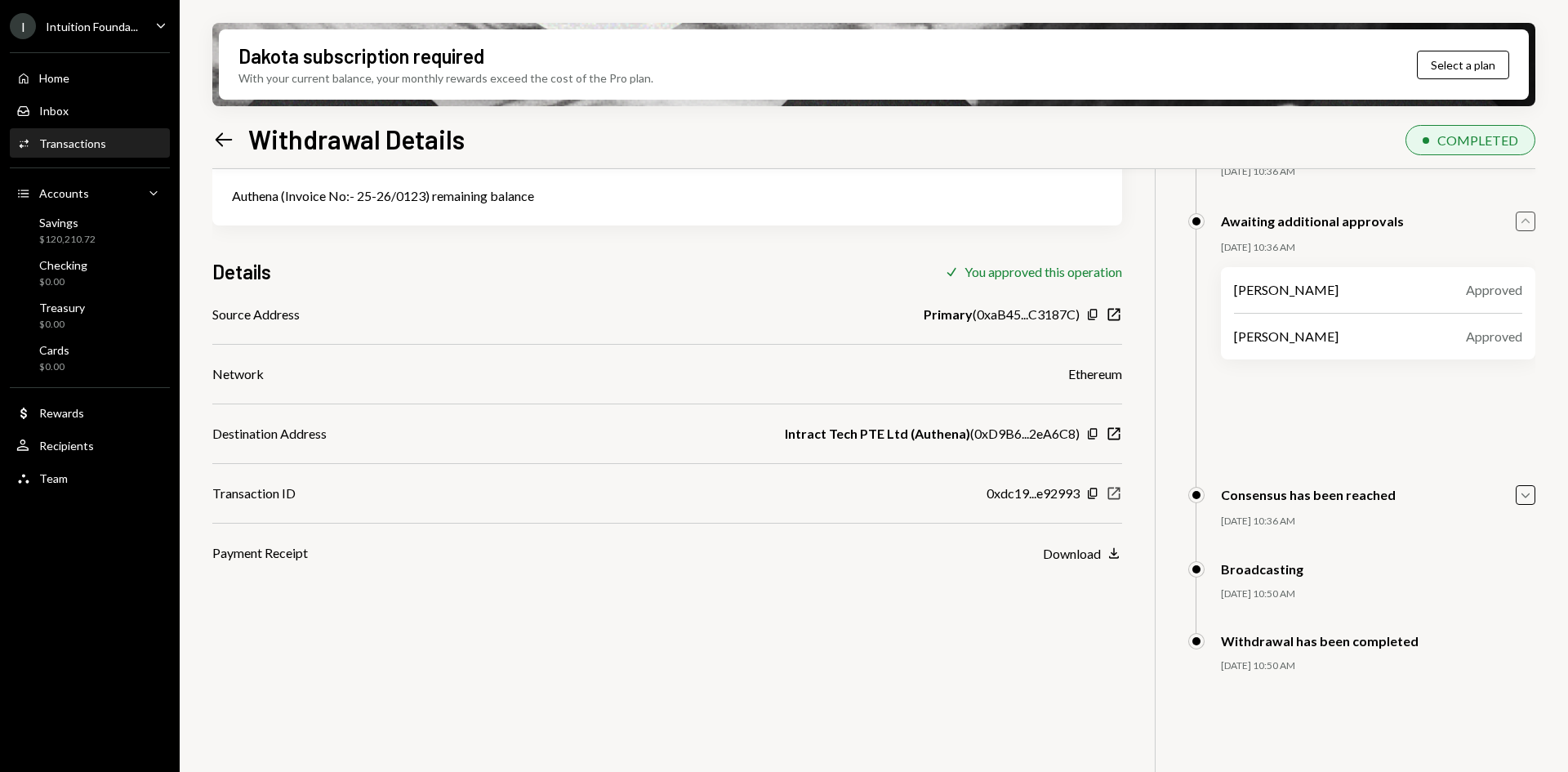
click at [1121, 490] on icon "New Window" at bounding box center [1115, 493] width 17 height 17
